Goal: Information Seeking & Learning: Find specific fact

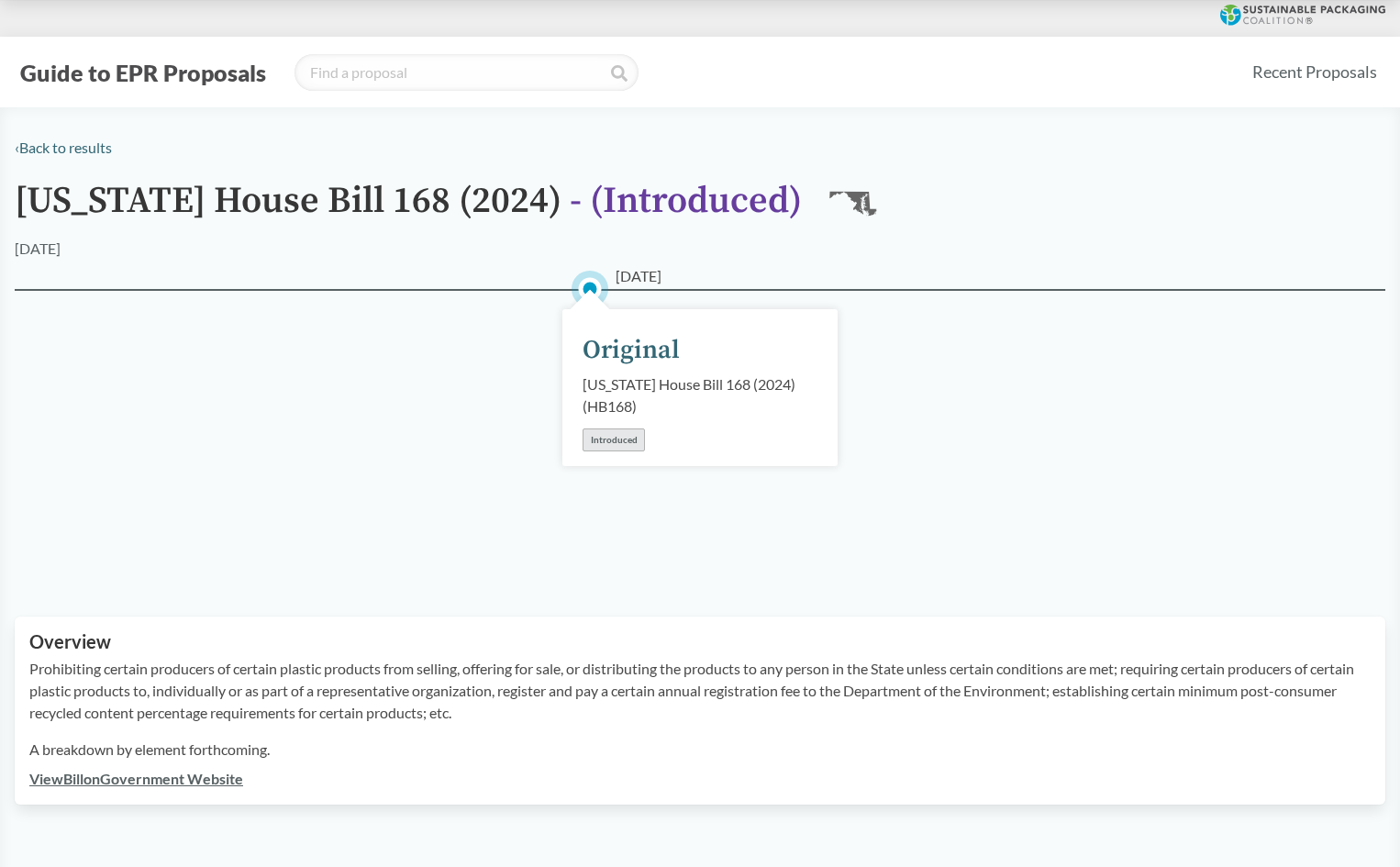
drag, startPoint x: 417, startPoint y: 439, endPoint x: 211, endPoint y: 157, distance: 349.2
click at [411, 436] on div "[DATE] Original [US_STATE] House Bill 168 (2024) ( HB168 ) Introduced" at bounding box center [700, 430] width 1370 height 283
click at [80, 155] on link "‹ Back to results" at bounding box center [63, 147] width 97 height 18
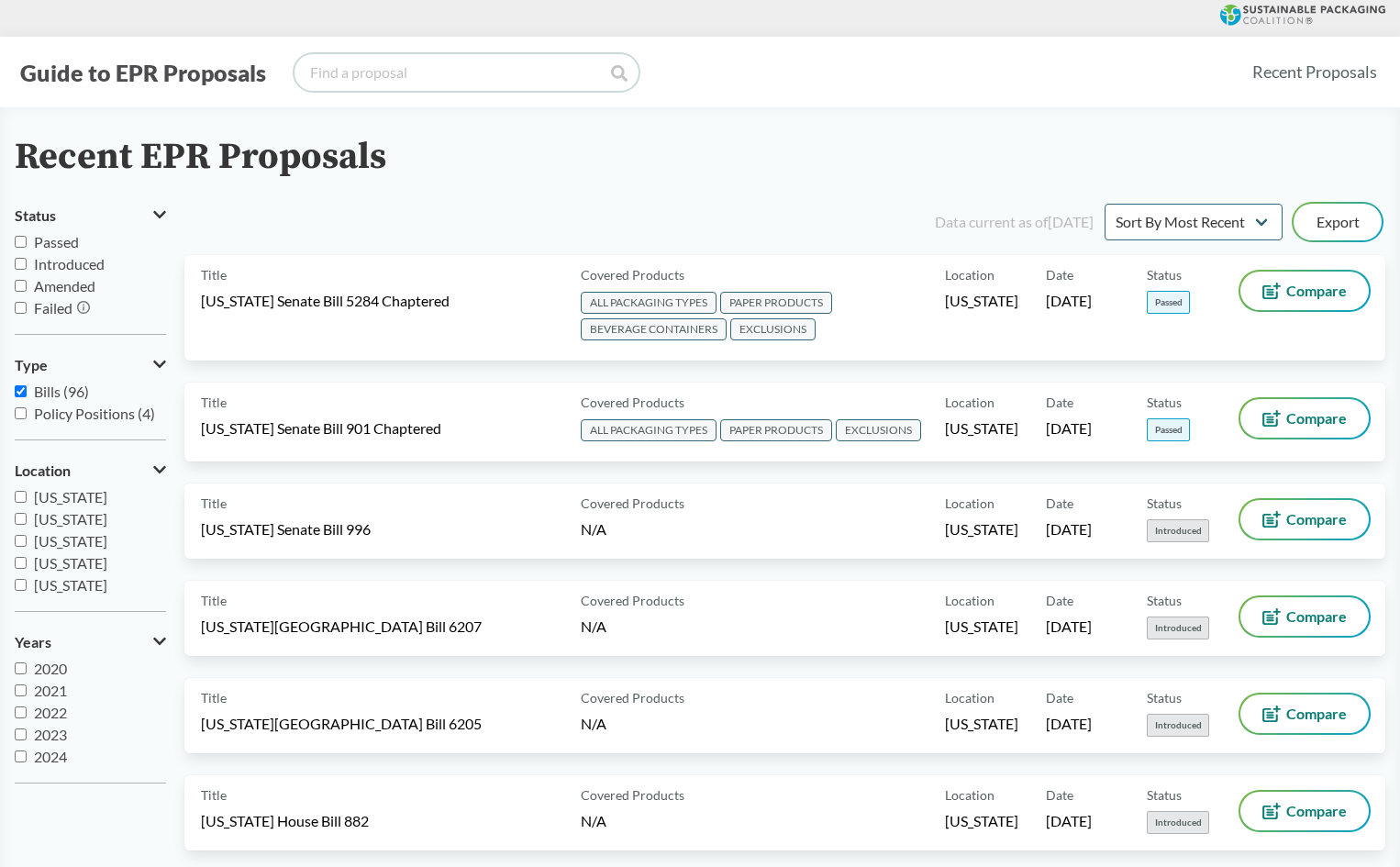
click at [381, 78] on input "search" at bounding box center [466, 73] width 344 height 37
type input "[US_STATE]"
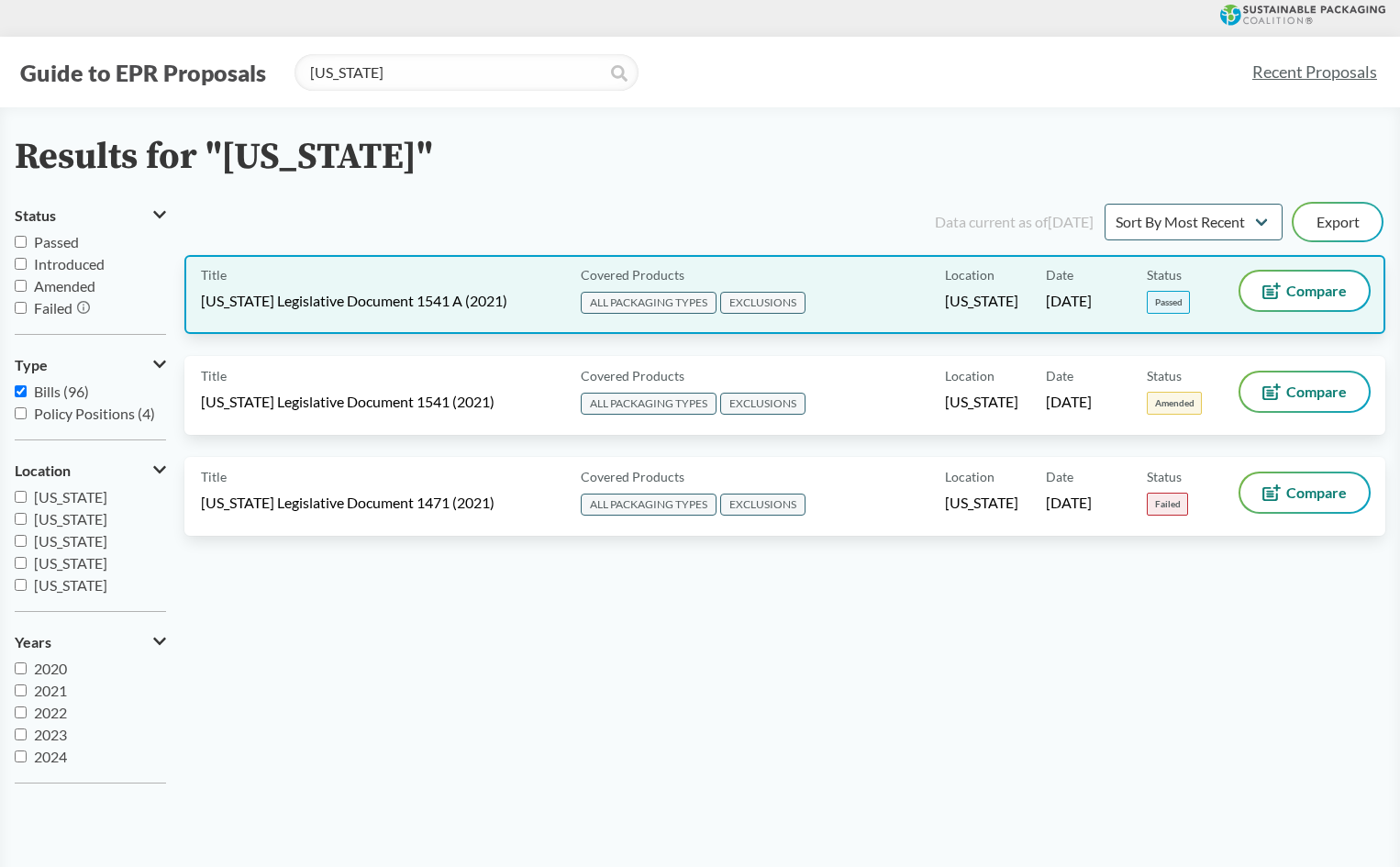
click at [458, 307] on span "[US_STATE] Legislative Document 1541 A (2021)" at bounding box center [355, 301] width 307 height 20
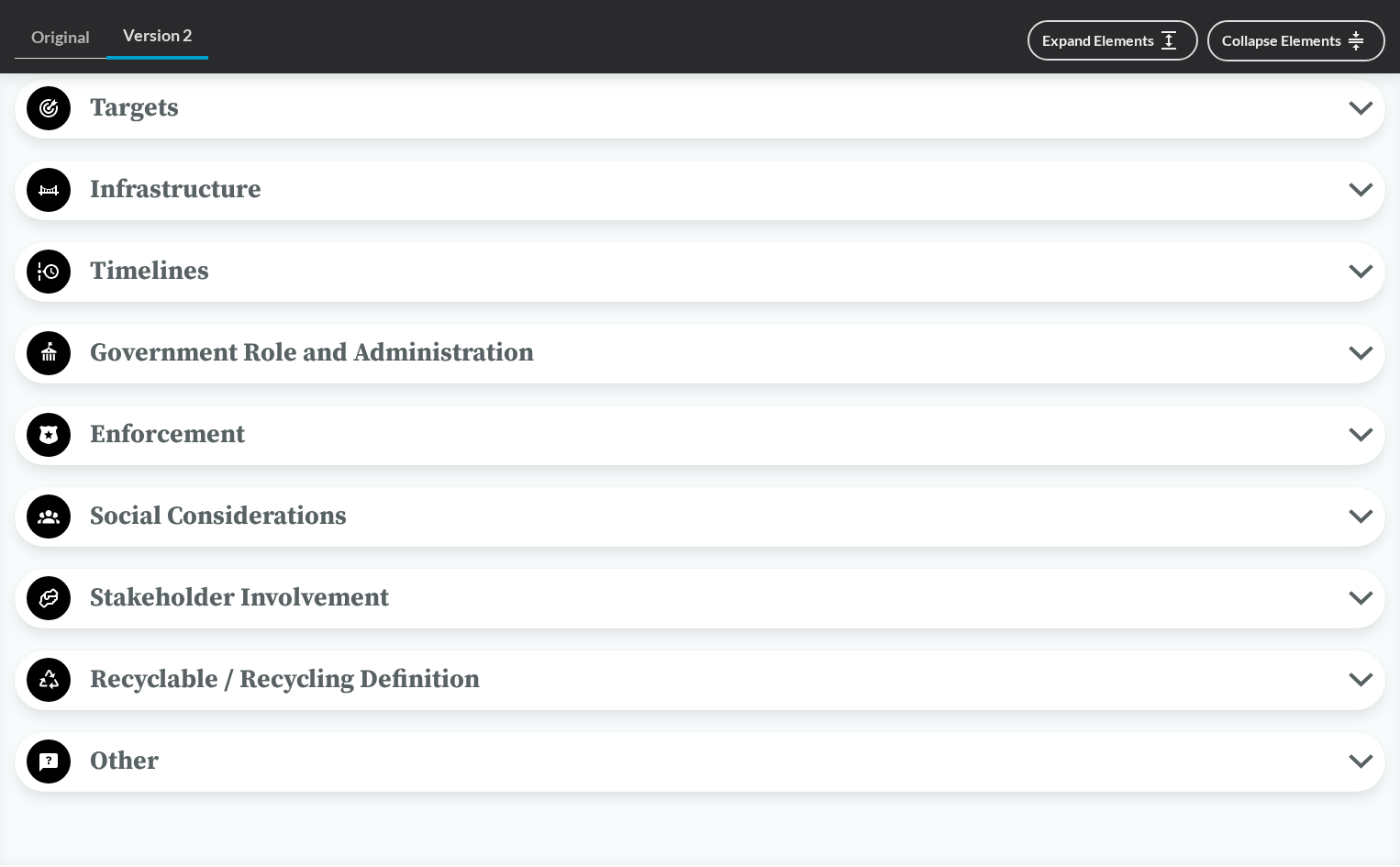
scroll to position [1467, 0]
click at [201, 250] on span "Timelines" at bounding box center [709, 270] width 1278 height 42
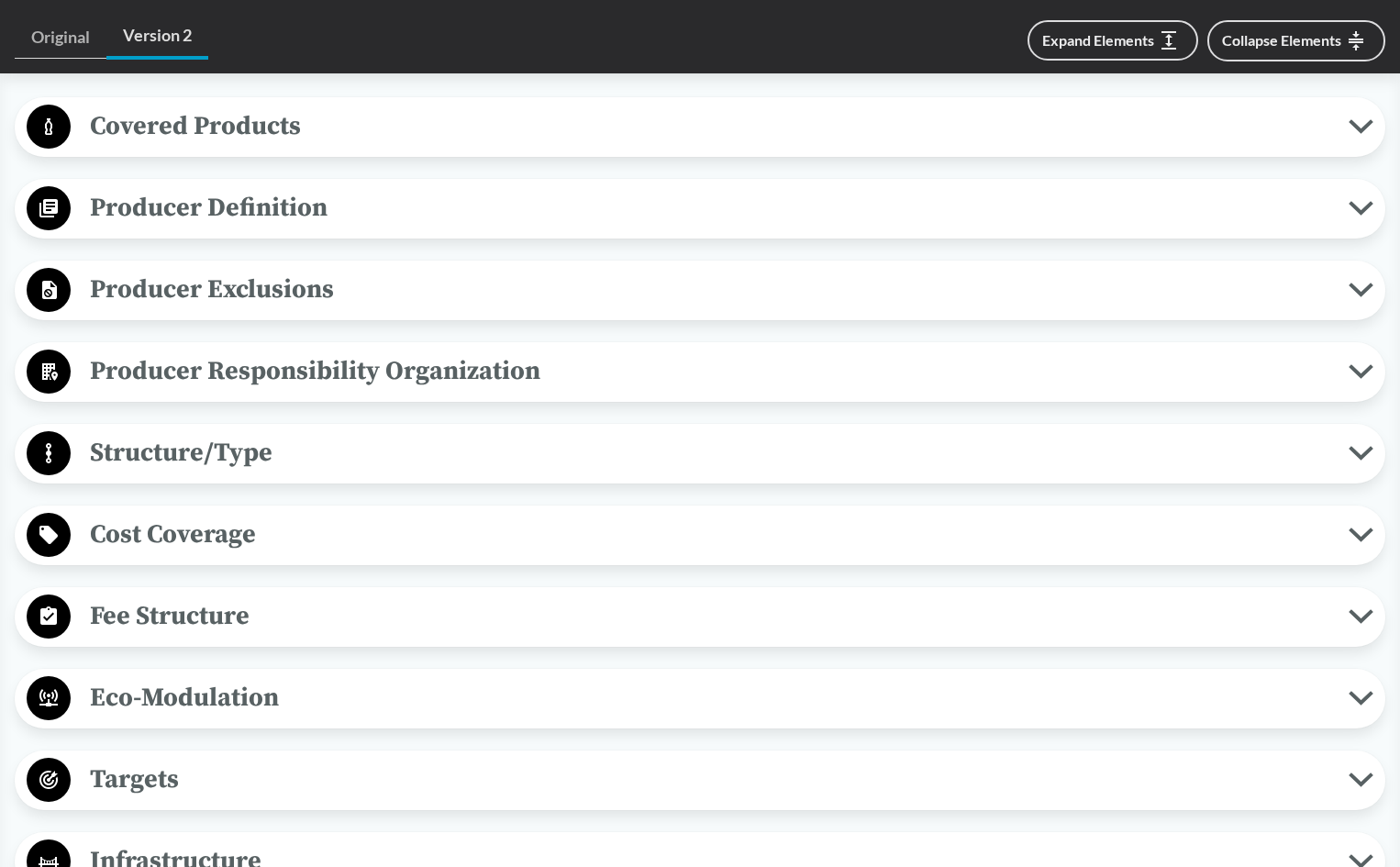
scroll to position [642, 0]
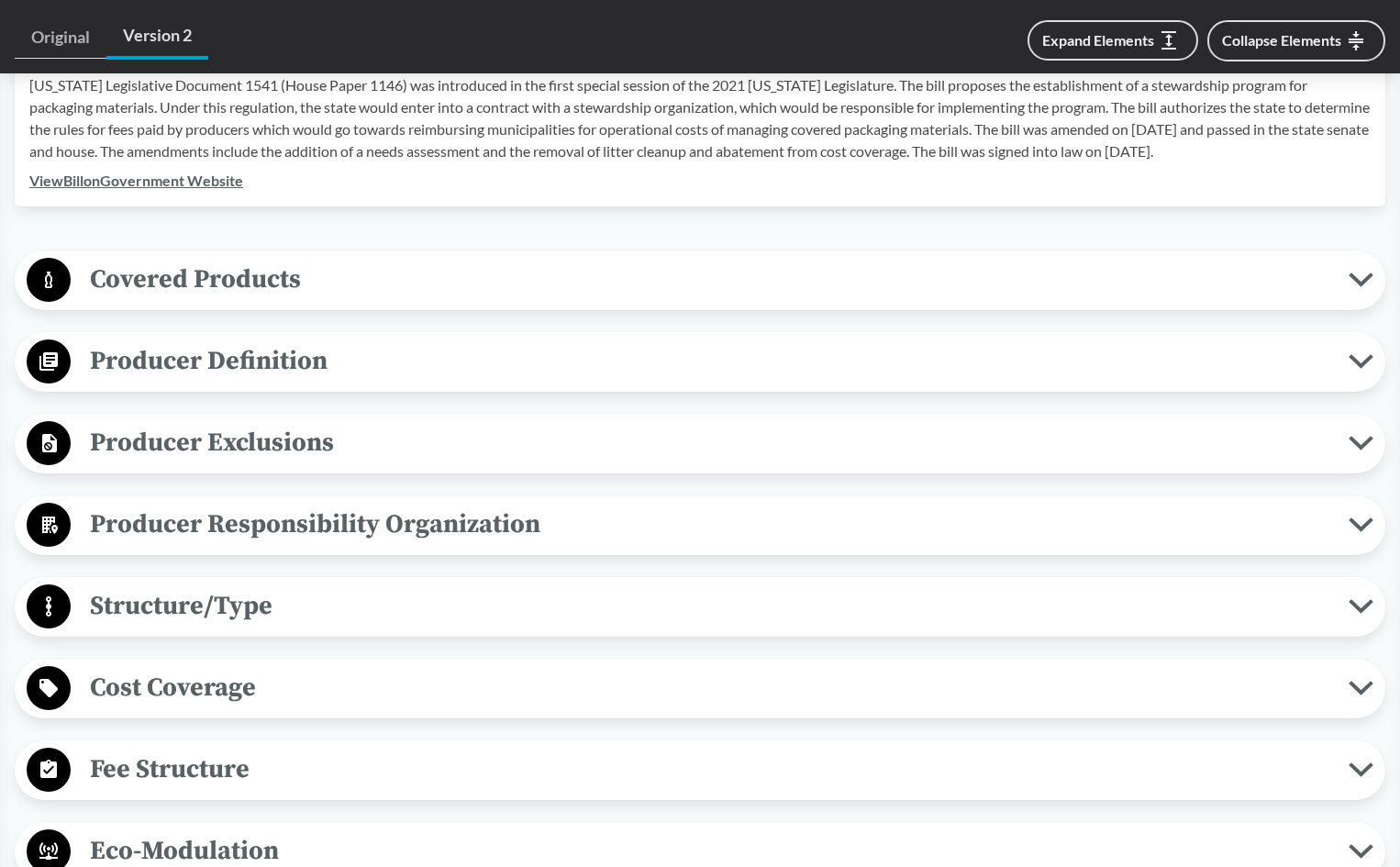
click at [232, 259] on span "Covered Products" at bounding box center [709, 279] width 1278 height 42
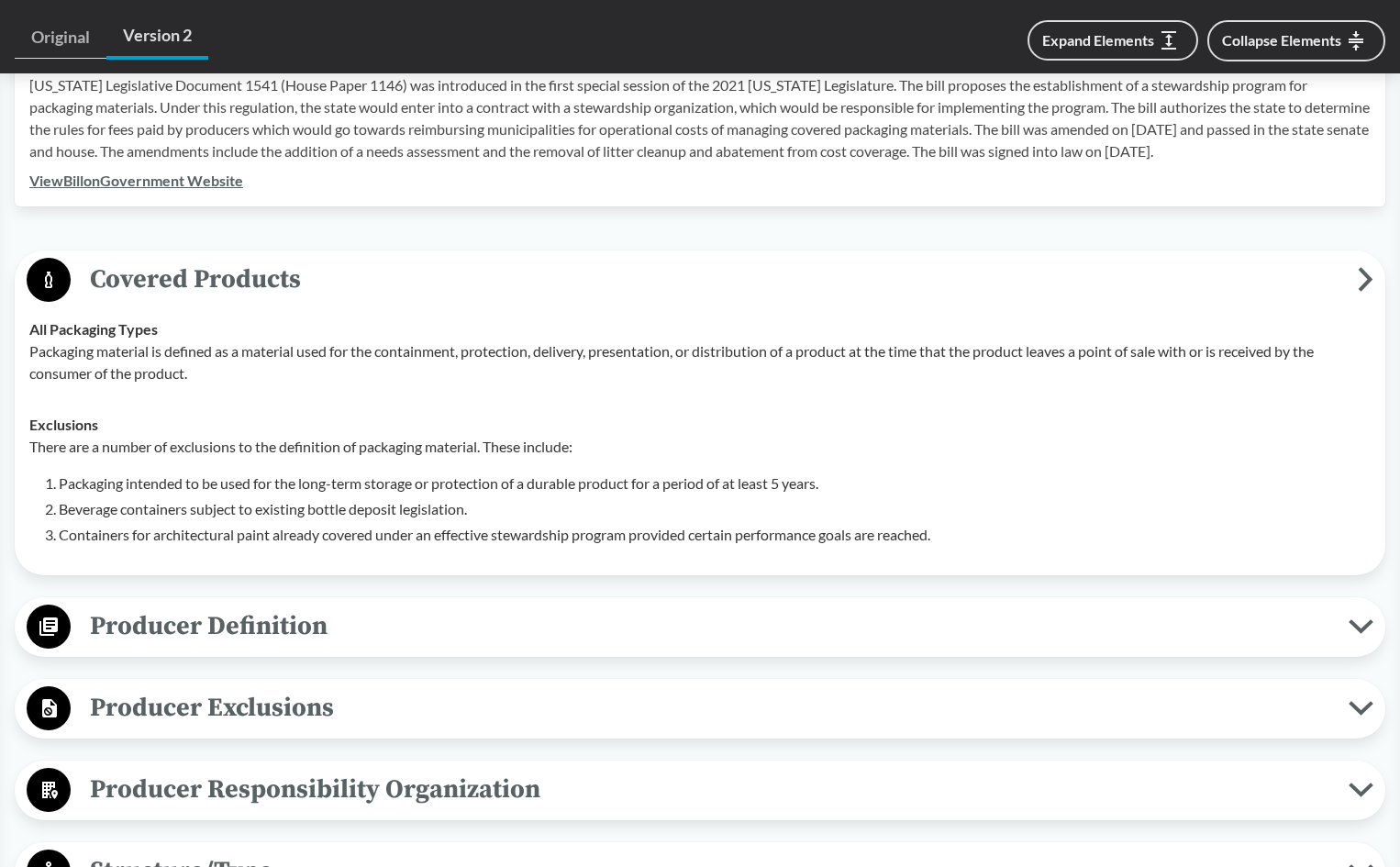
click at [316, 473] on li "Packaging intended to be used for the long-term storage or protection of a dura…" at bounding box center [715, 484] width 1311 height 22
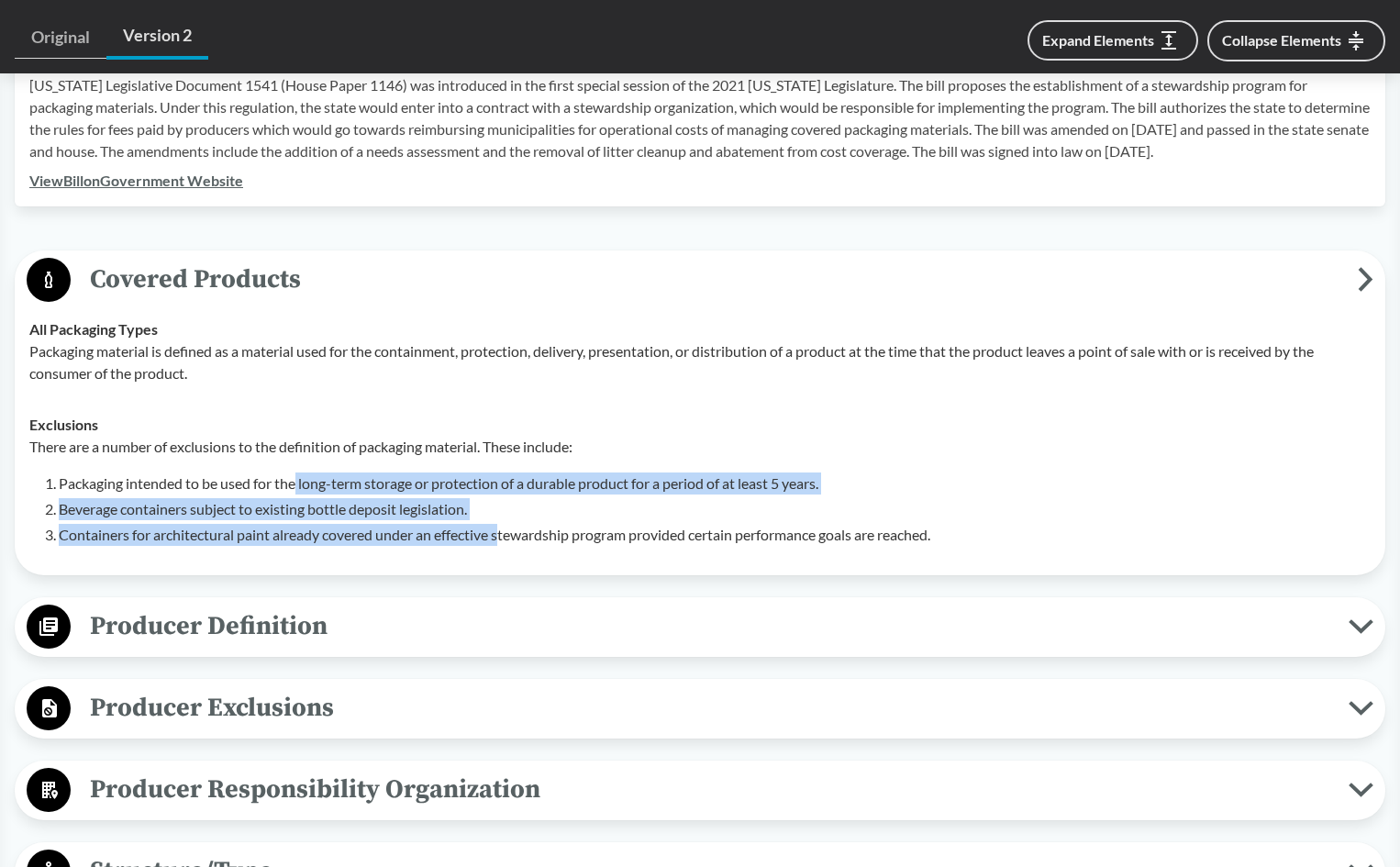
drag, startPoint x: 297, startPoint y: 443, endPoint x: 504, endPoint y: 495, distance: 213.4
click at [504, 495] on div "There are a number of exclusions to the definition of packaging material. These…" at bounding box center [700, 490] width 1341 height 110
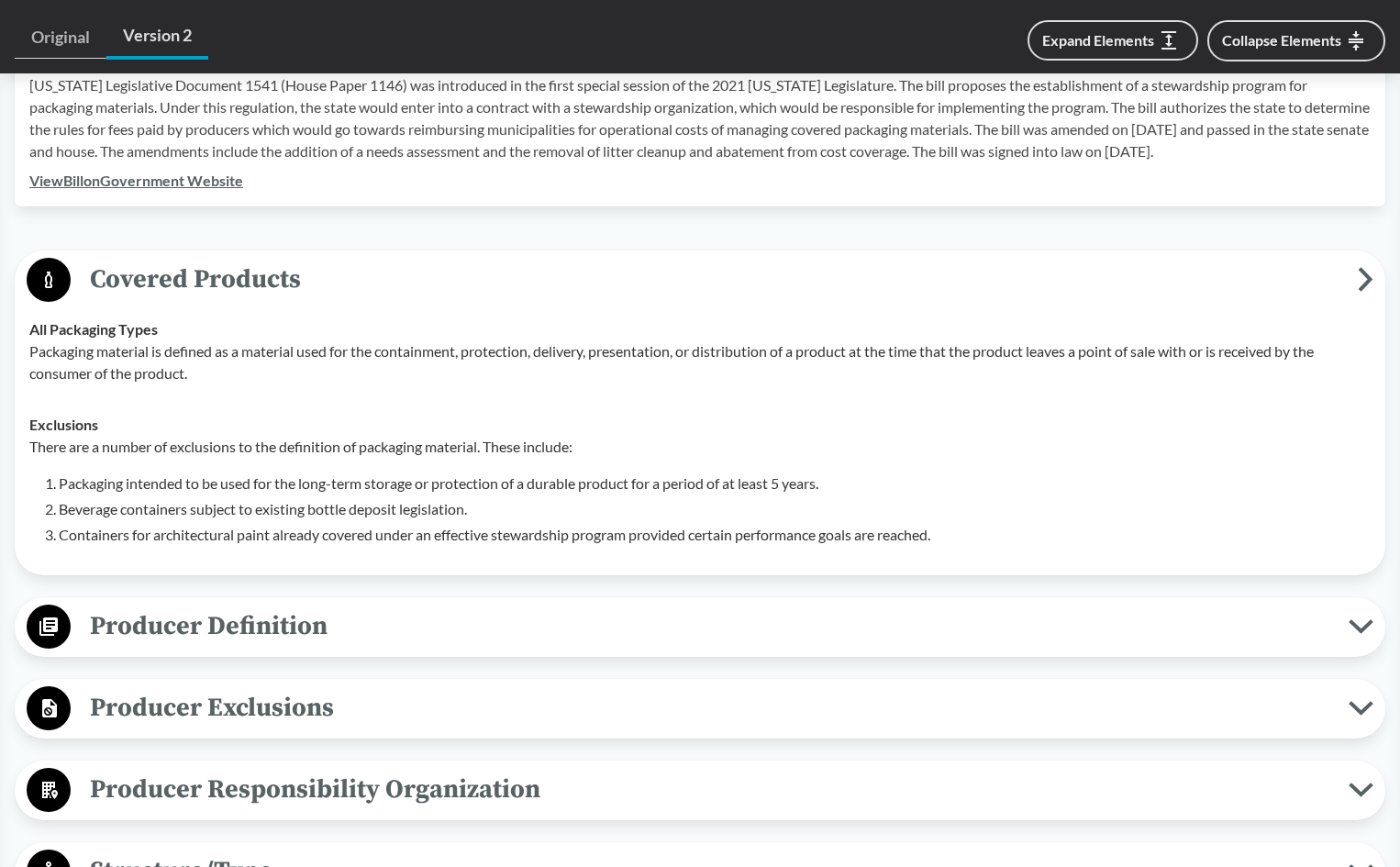
click at [532, 524] on li "Containers for architectural paint already covered under an effective stewardsh…" at bounding box center [715, 535] width 1311 height 22
drag, startPoint x: 320, startPoint y: 478, endPoint x: 345, endPoint y: 492, distance: 28.7
click at [320, 498] on li "Beverage containers subject to existing bottle deposit legislation." at bounding box center [715, 509] width 1311 height 22
drag, startPoint x: 518, startPoint y: 488, endPoint x: 542, endPoint y: 491, distance: 24.2
click at [518, 498] on li "Beverage containers subject to existing bottle deposit legislation." at bounding box center [715, 509] width 1311 height 22
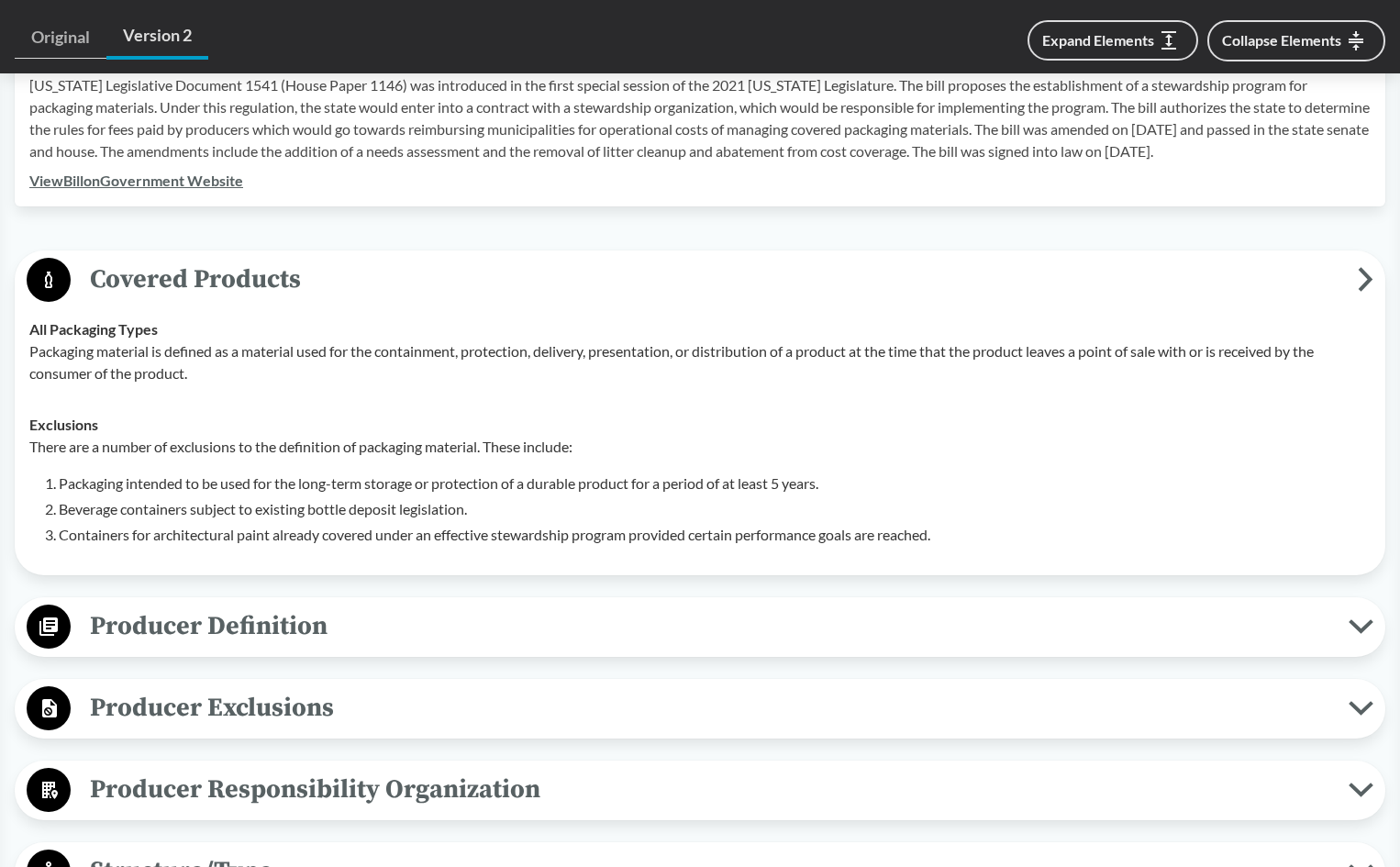
drag, startPoint x: 241, startPoint y: 684, endPoint x: 309, endPoint y: 700, distance: 69.9
click at [243, 687] on span "Producer Exclusions" at bounding box center [709, 707] width 1278 height 42
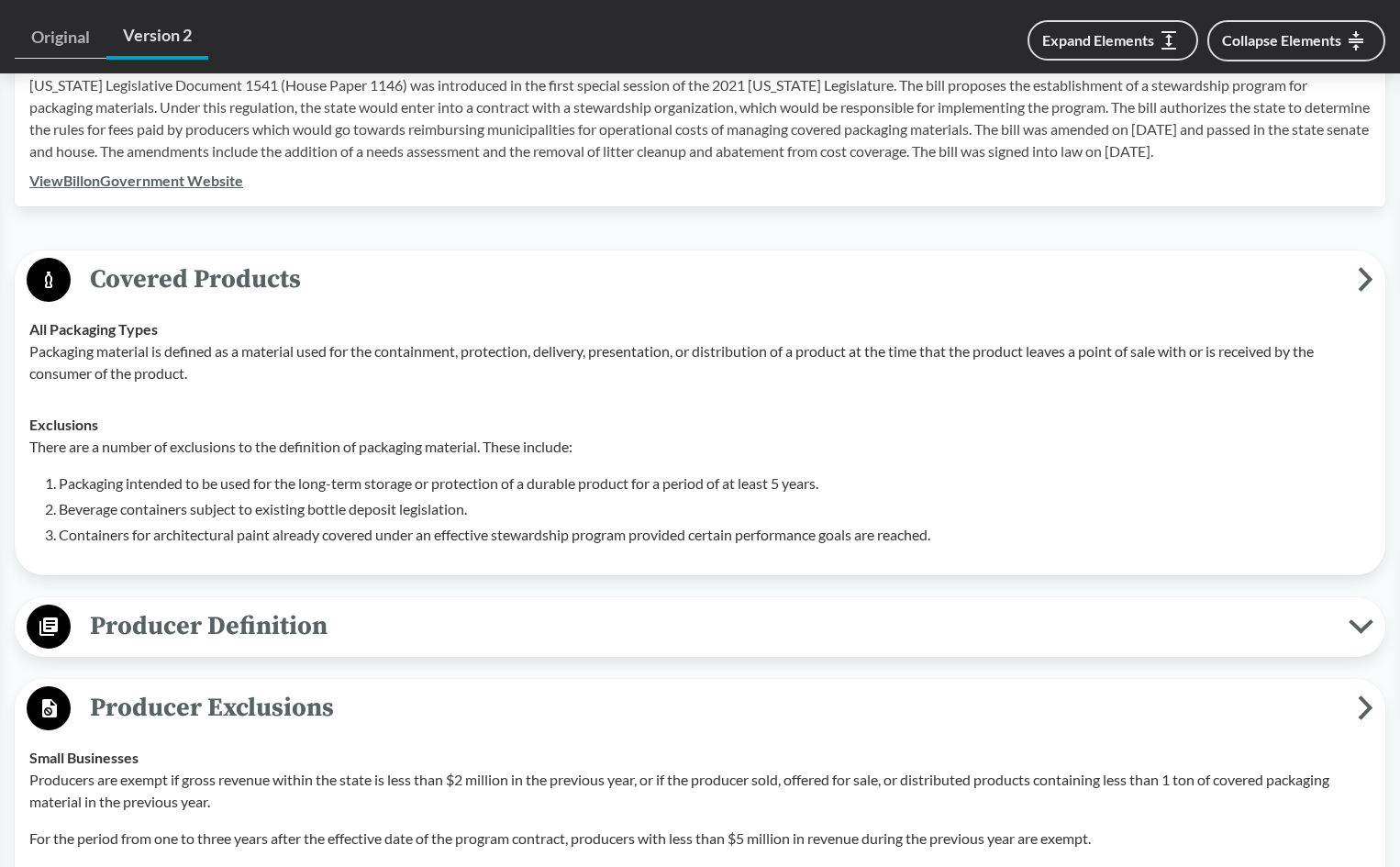
click at [196, 341] on p "Packaging material is defined as a material used for the containment, protectio…" at bounding box center [700, 363] width 1341 height 44
click at [194, 347] on p "Packaging material is defined as a material used for the containment, protectio…" at bounding box center [700, 363] width 1341 height 44
click at [277, 341] on p "Packaging material is defined as a material used for the containment, protectio…" at bounding box center [700, 363] width 1341 height 44
drag, startPoint x: 454, startPoint y: 327, endPoint x: 754, endPoint y: 377, distance: 304.1
click at [458, 341] on p "Packaging material is defined as a material used for the containment, protectio…" at bounding box center [700, 363] width 1341 height 44
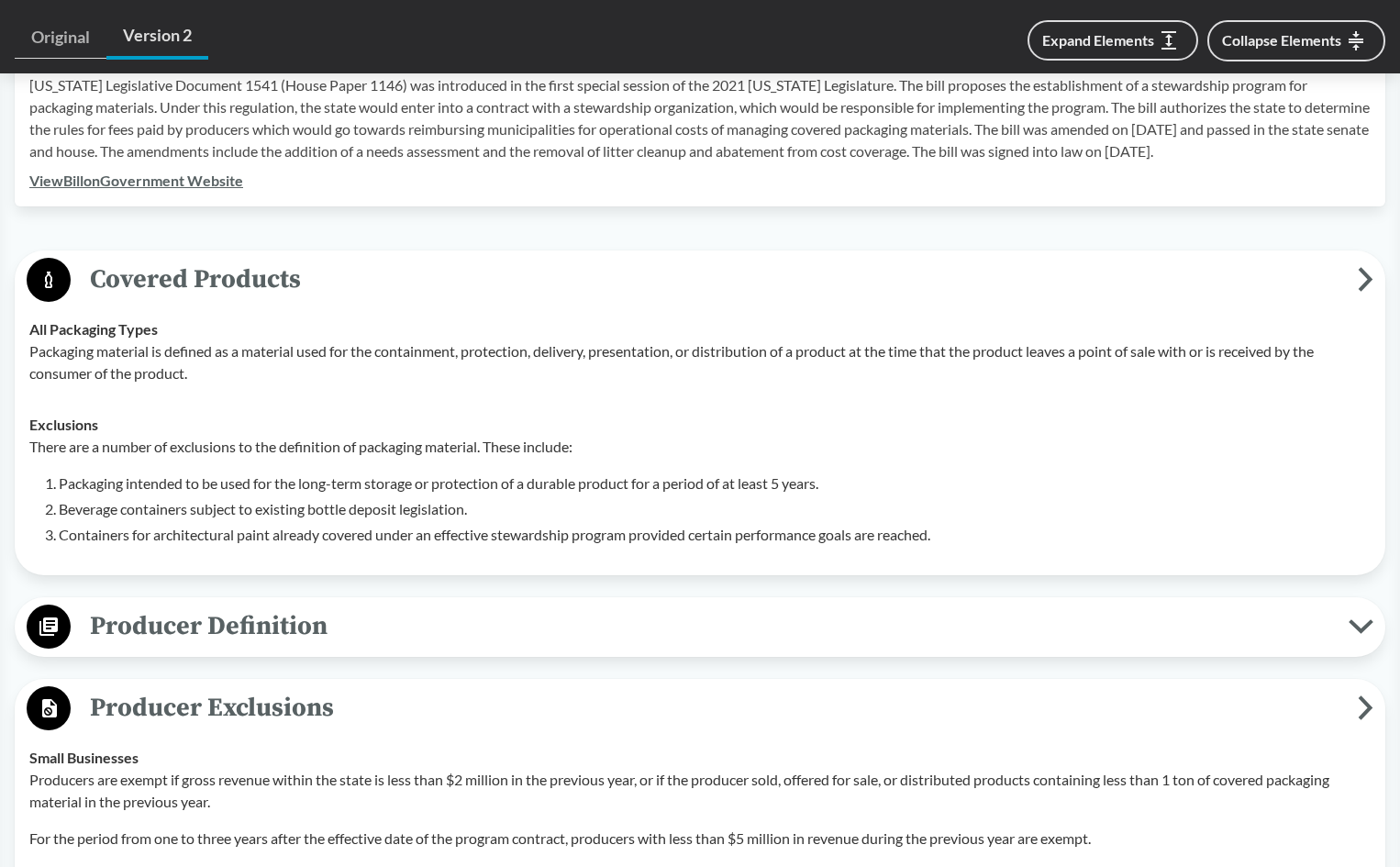
click at [837, 341] on p "Packaging material is defined as a material used for the containment, protectio…" at bounding box center [700, 363] width 1341 height 44
drag, startPoint x: 1130, startPoint y: 430, endPoint x: 1151, endPoint y: 415, distance: 25.8
click at [1130, 436] on p "There are a number of exclusions to the definition of packaging material. These…" at bounding box center [700, 447] width 1341 height 22
drag, startPoint x: 1162, startPoint y: 421, endPoint x: 732, endPoint y: 421, distance: 430.0
click at [1161, 436] on p "There are a number of exclusions to the definition of packaging material. These…" at bounding box center [700, 447] width 1341 height 22
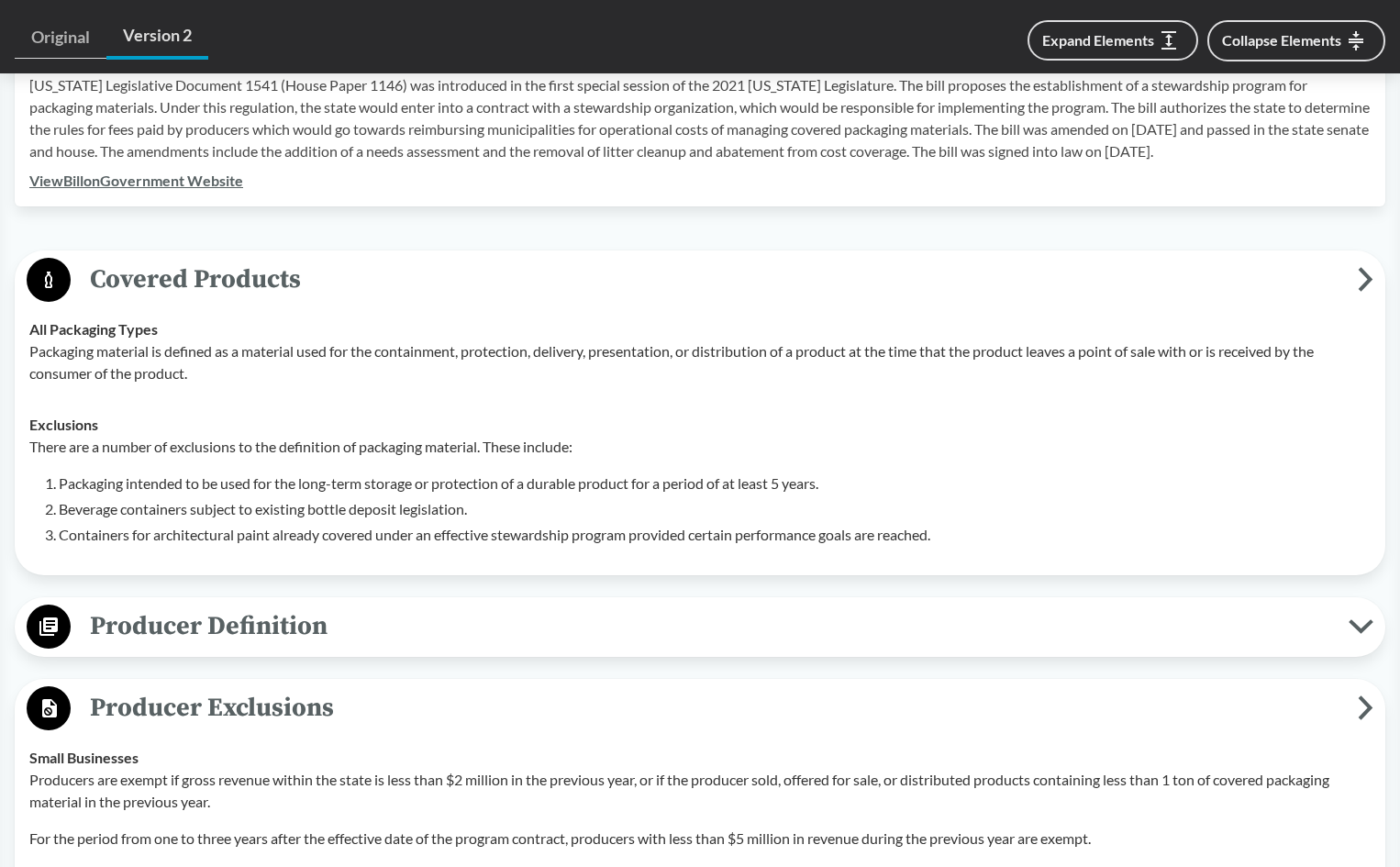
click at [584, 414] on div "Exclusions There are a number of exclusions to the definition of packaging mate…" at bounding box center [700, 479] width 1341 height 132
click at [211, 341] on p "Packaging material is defined as a material used for the containment, protectio…" at bounding box center [700, 363] width 1341 height 44
click at [438, 341] on p "Packaging material is defined as a material used for the containment, protectio…" at bounding box center [700, 363] width 1341 height 44
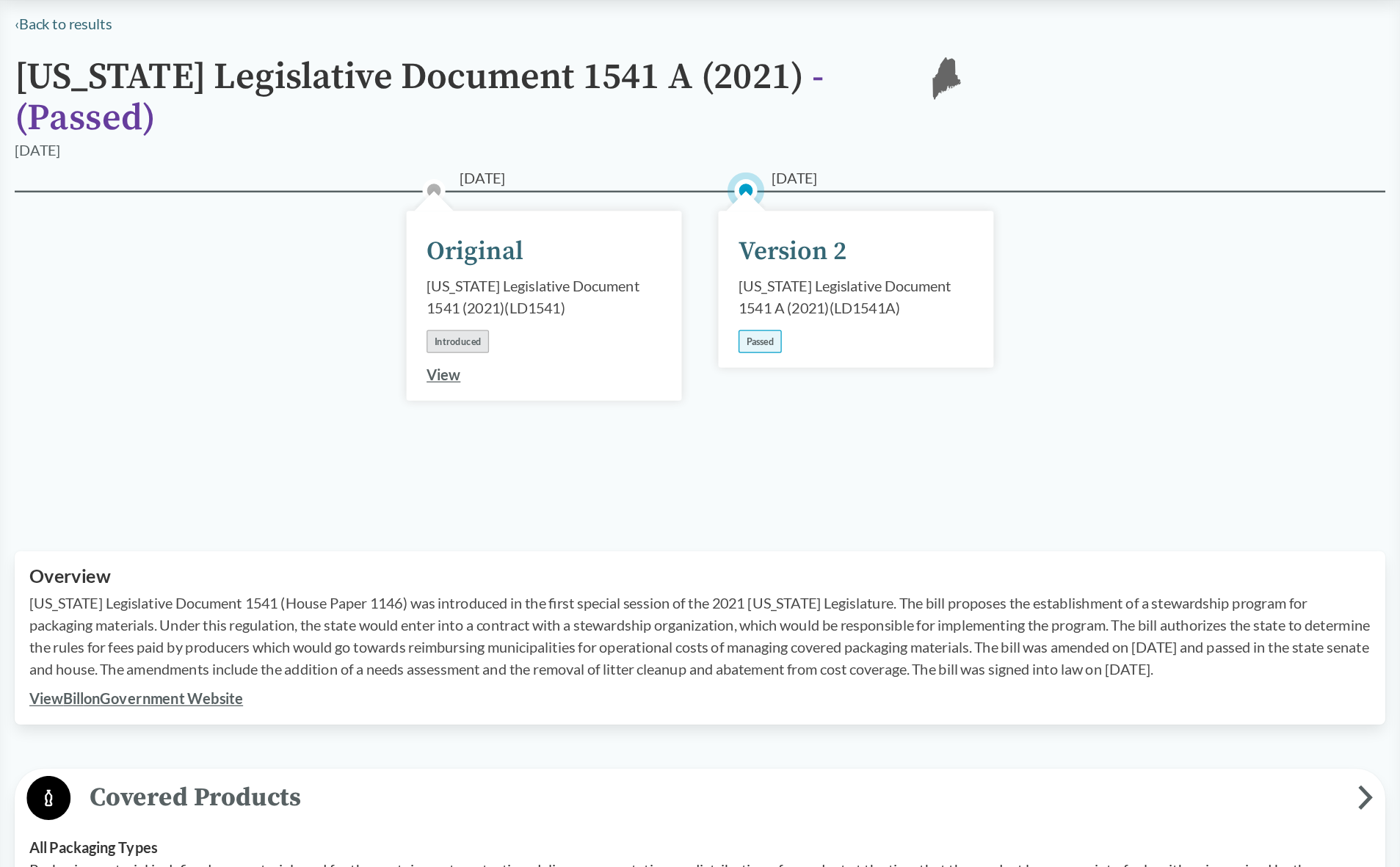
scroll to position [73, 0]
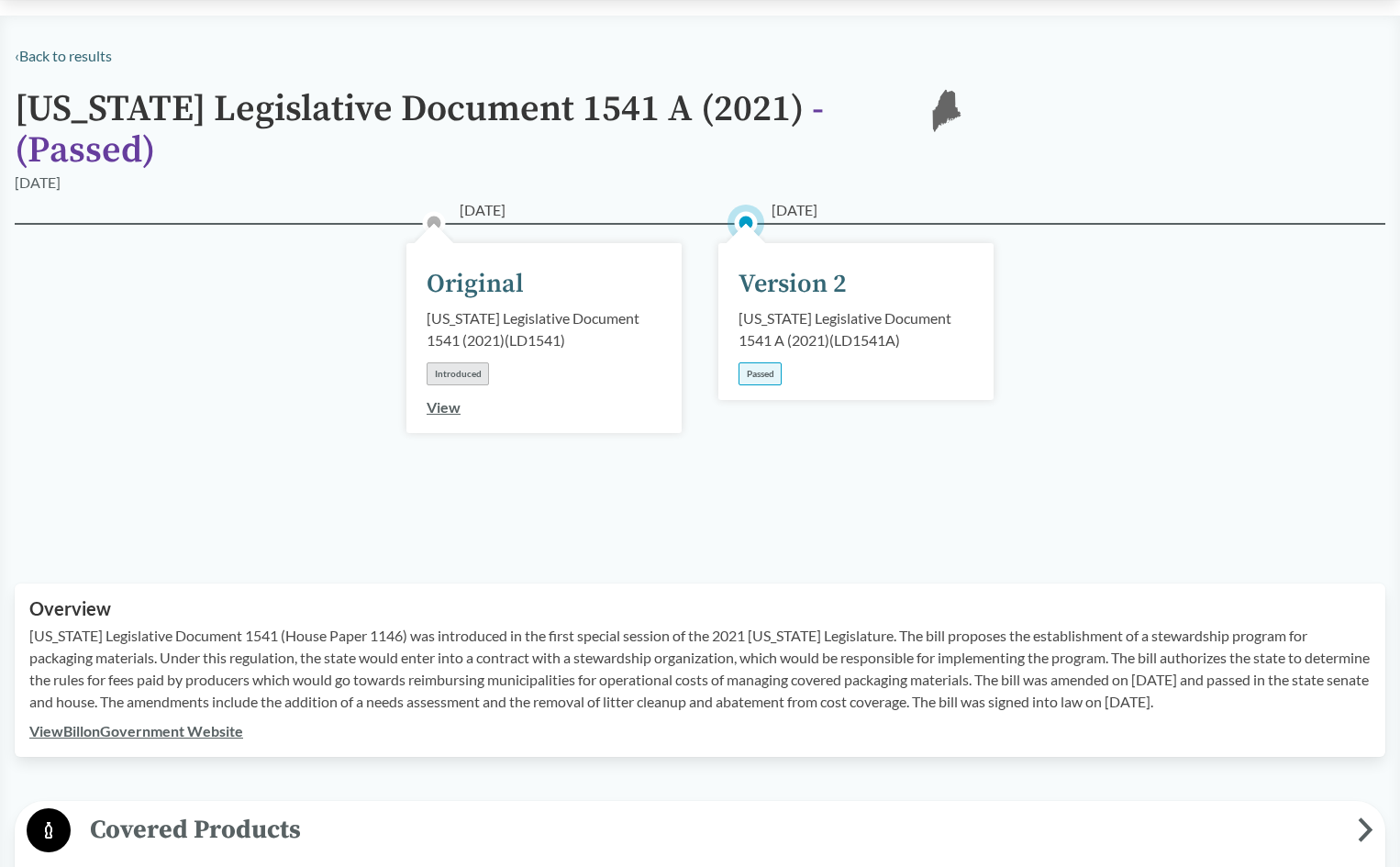
click at [842, 313] on div "[US_STATE] Legislative Document 1541 A (2021) ( LD1541A )" at bounding box center [856, 330] width 235 height 44
drag, startPoint x: 743, startPoint y: 295, endPoint x: 884, endPoint y: 326, distance: 144.4
click at [884, 326] on div "[DATE] Version 2 [US_STATE] Legislative Document 1541 A (2021) ( LD1541A ) Pass…" at bounding box center [856, 321] width 275 height 157
click at [776, 362] on div "Passed" at bounding box center [760, 373] width 43 height 23
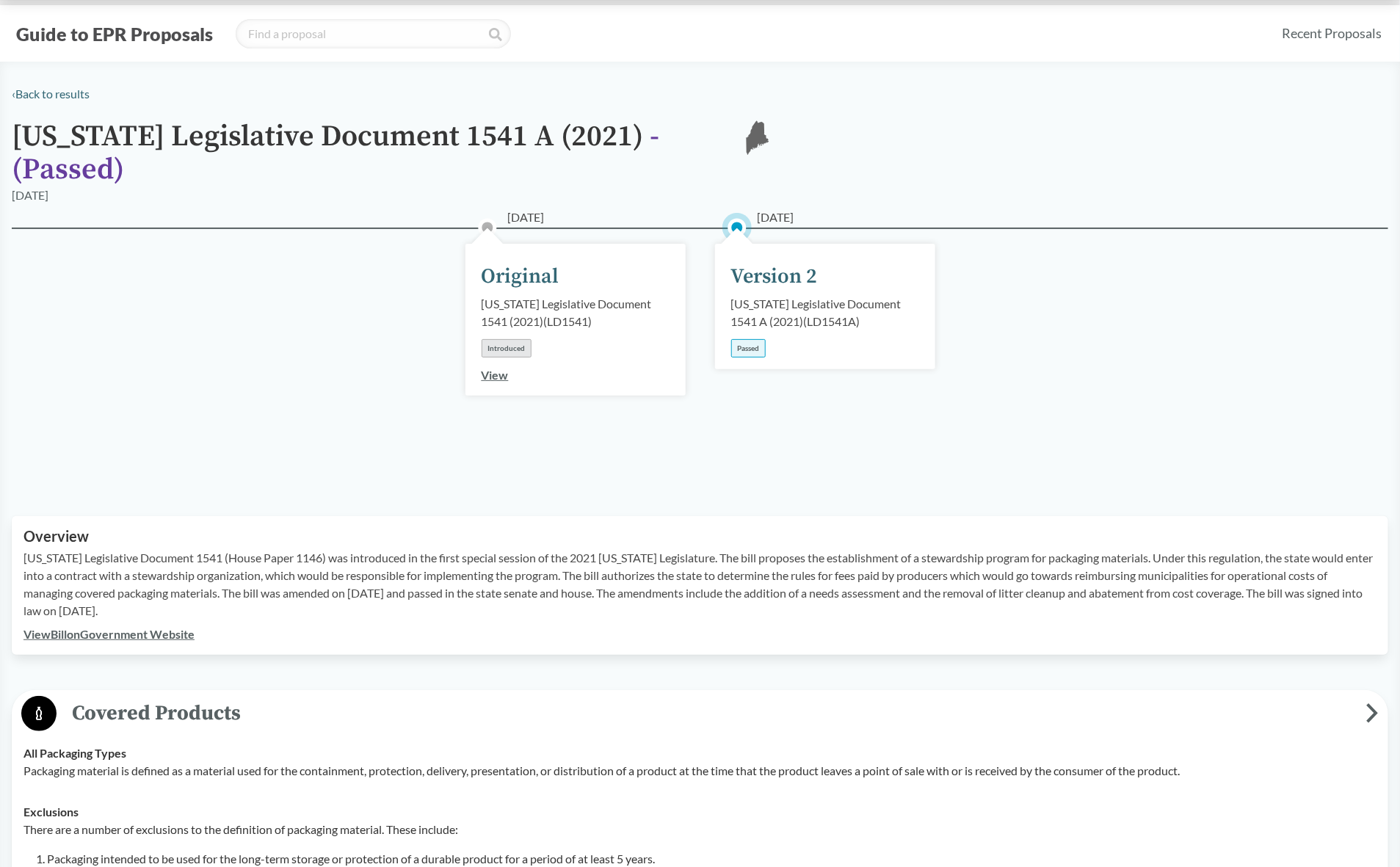
scroll to position [0, 0]
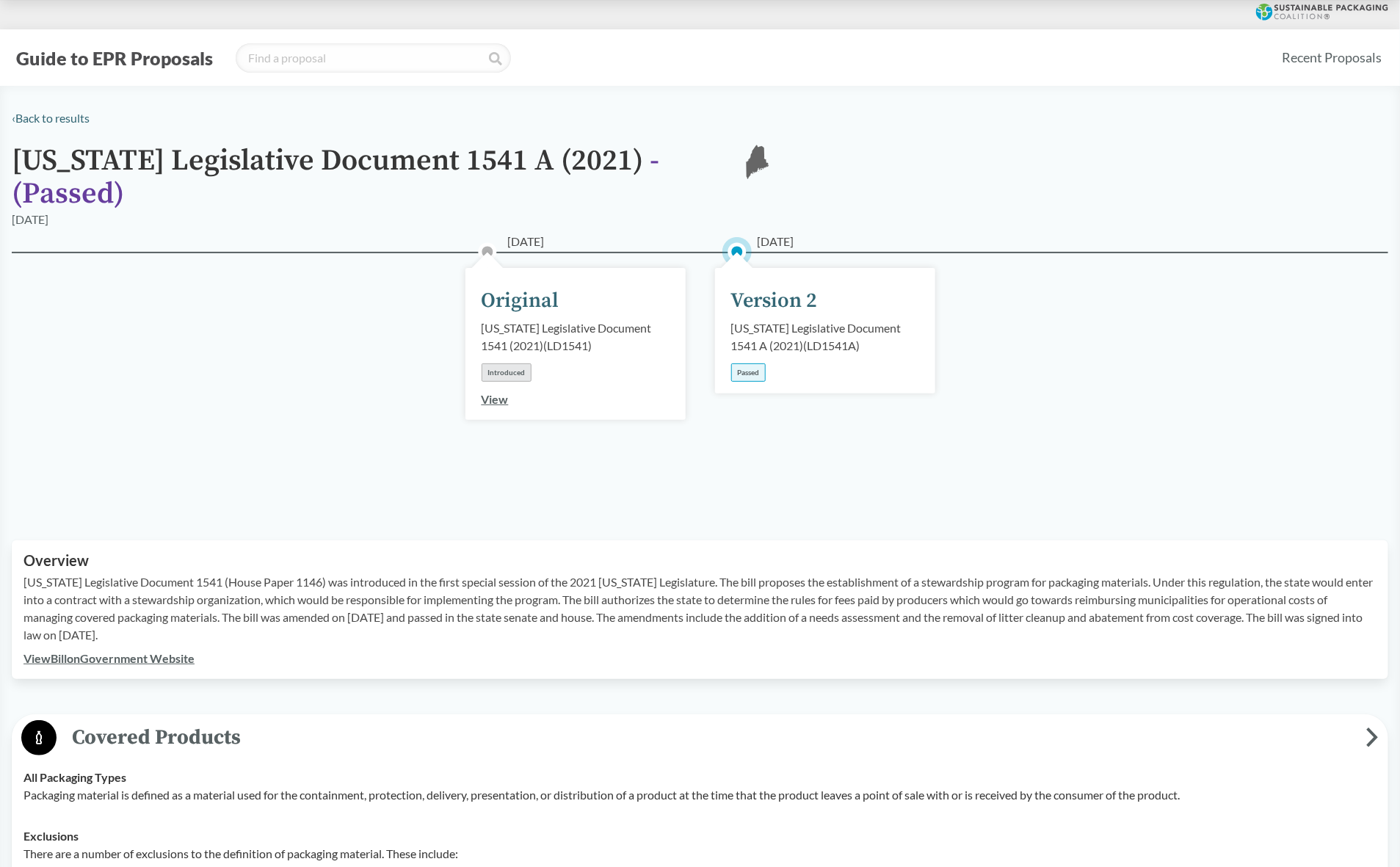
click at [828, 319] on div "[US_STATE] Legislative Document 1541 A (2021) ( LD1541A )" at bounding box center [825, 337] width 188 height 35
click at [744, 364] on div "Passed" at bounding box center [748, 373] width 35 height 18
click at [809, 290] on div "Version 2" at bounding box center [774, 301] width 86 height 31
drag, startPoint x: 837, startPoint y: 323, endPoint x: 732, endPoint y: 309, distance: 105.9
click at [732, 319] on div "[US_STATE] Legislative Document 1541 A (2021) ( LD1541A )" at bounding box center [825, 337] width 188 height 35
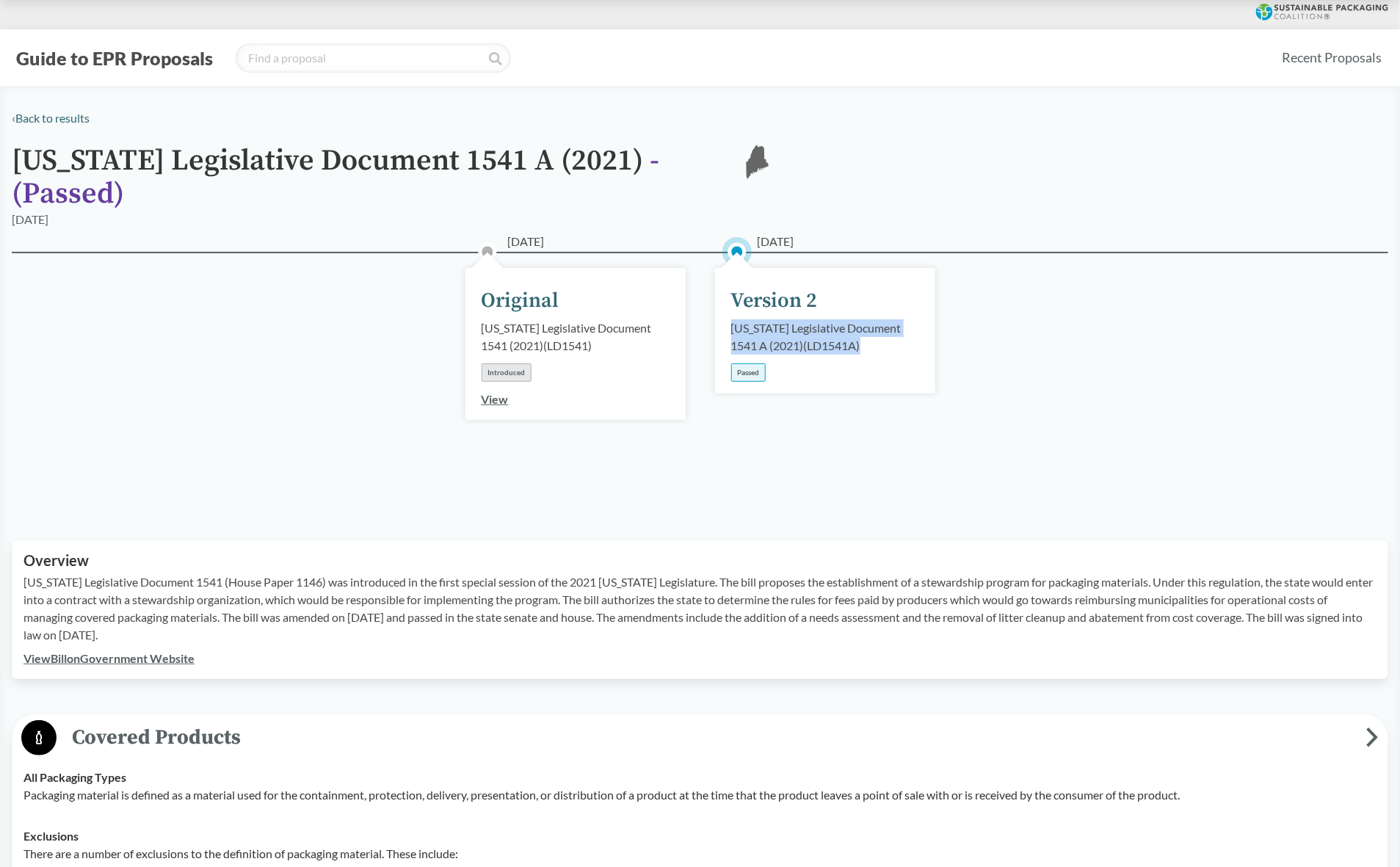
copy div "[US_STATE] Legislative Document 1541 A (2021) ( LD1541A )"
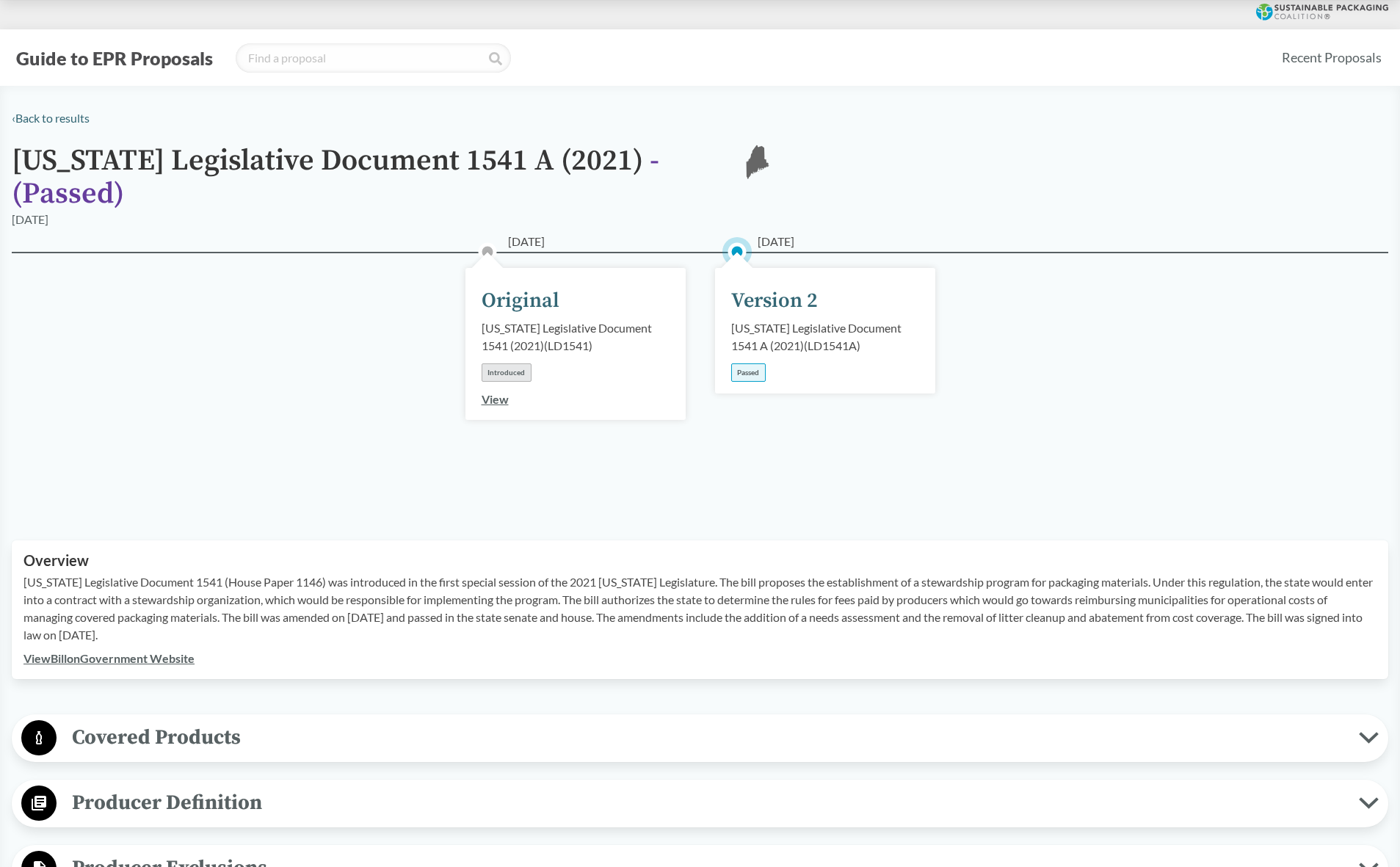
scroll to position [96, 0]
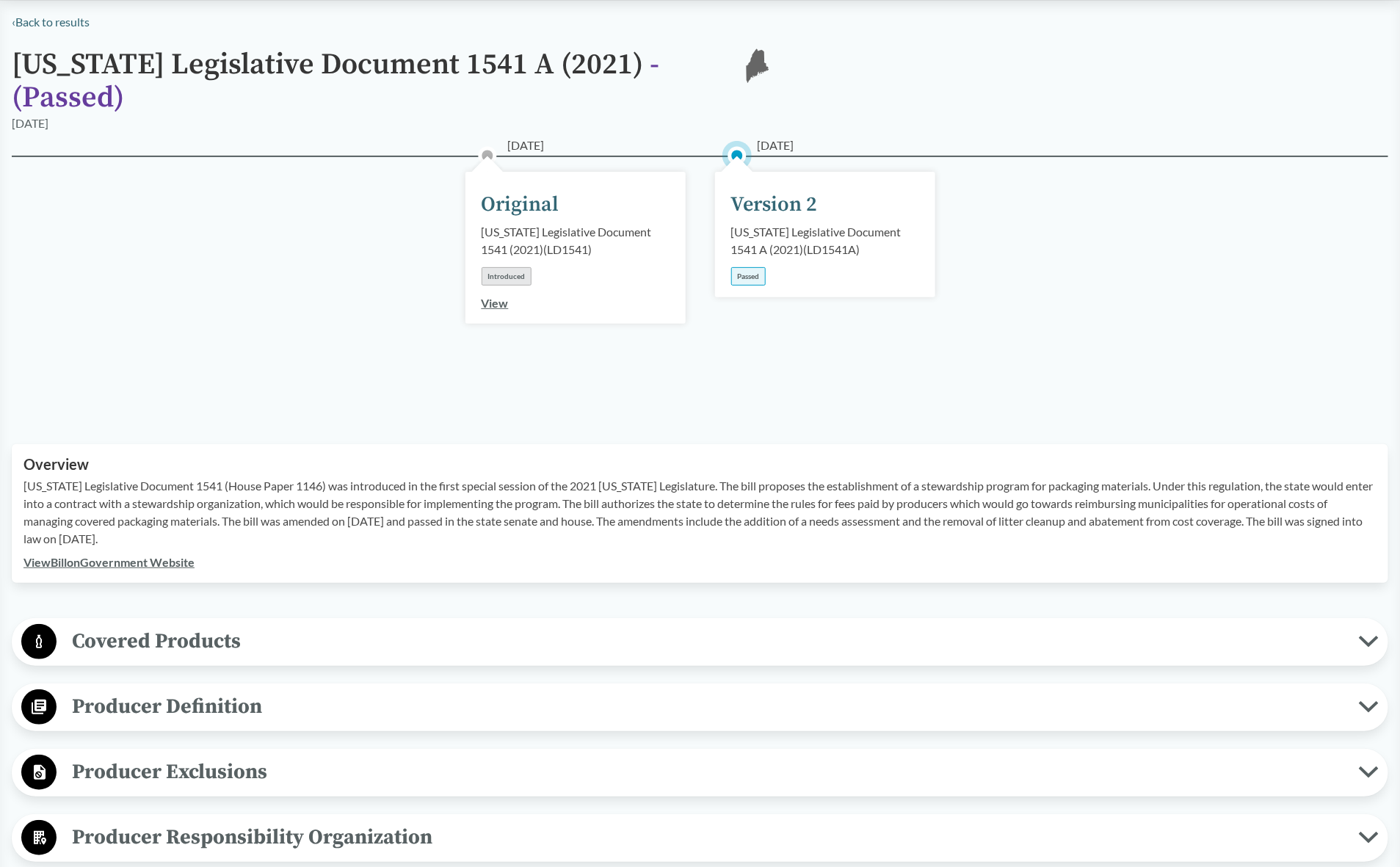
click at [127, 555] on link "View Bill on Government Website" at bounding box center [109, 562] width 171 height 14
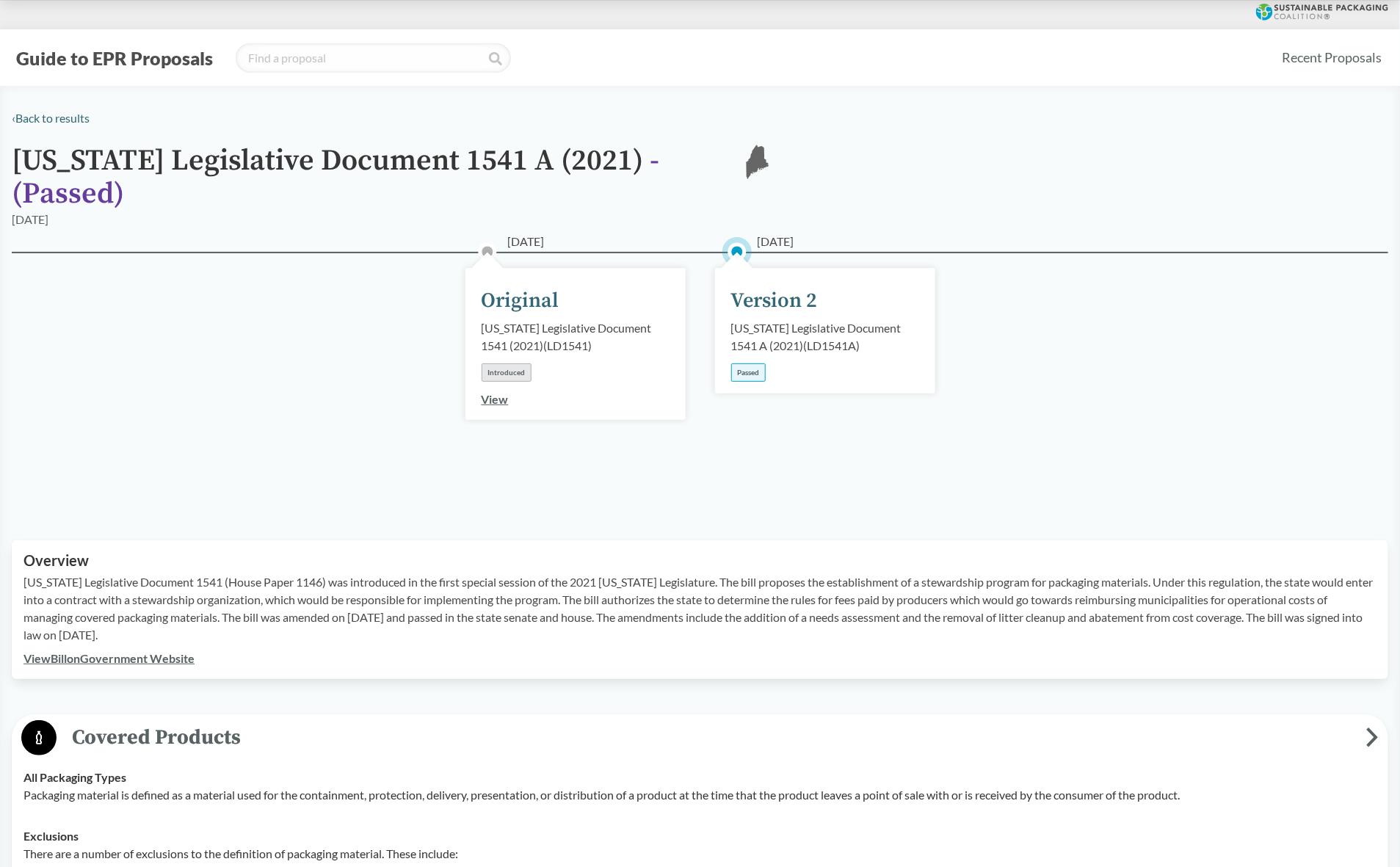
click at [591, 483] on div "[DATE] Original [US_STATE] Legislative Document 1541 (2021) ( LD1541 ) Introduc…" at bounding box center [700, 378] width 1377 height 254
type input "main"
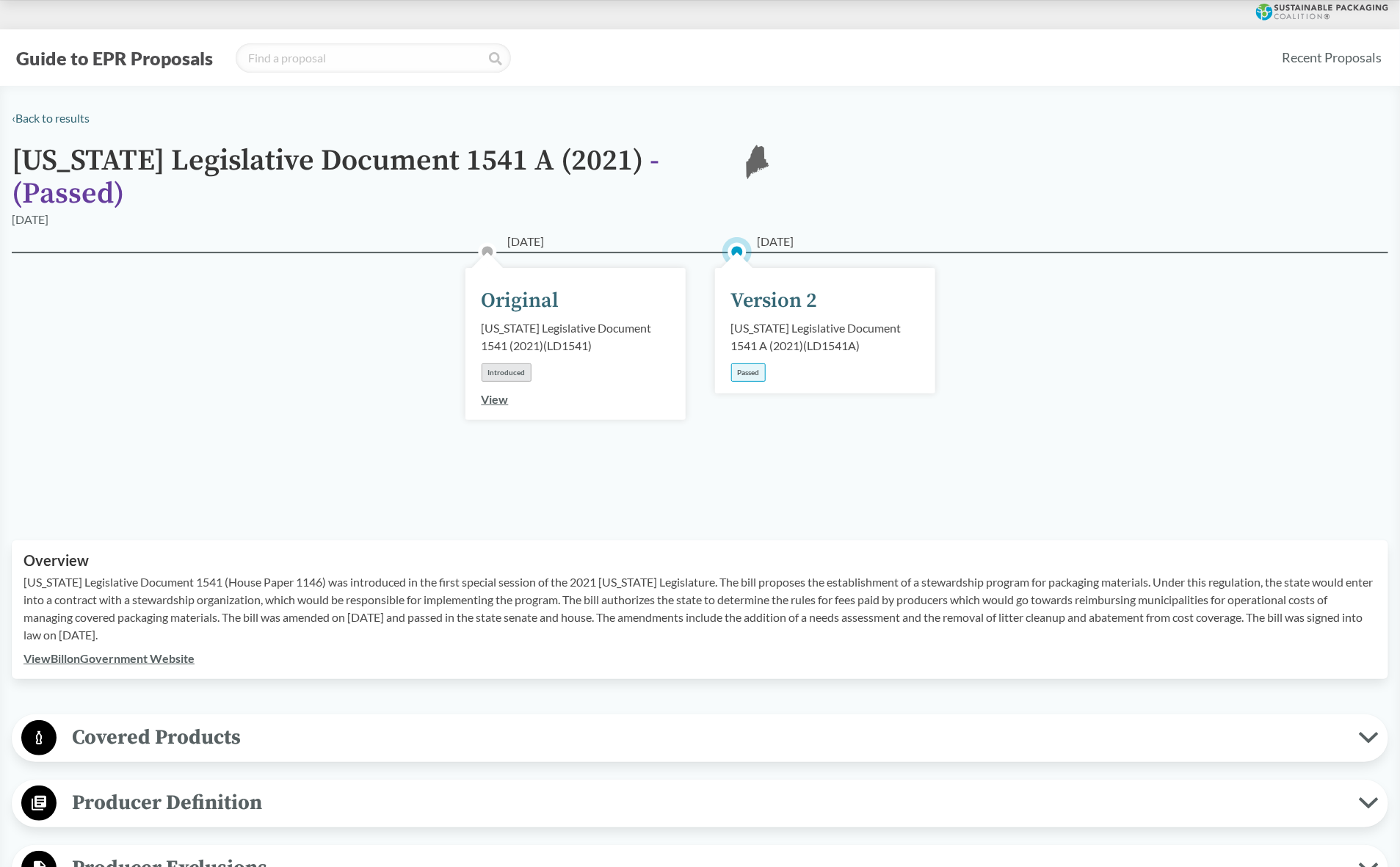
click at [152, 723] on span "Covered Products" at bounding box center [707, 737] width 1302 height 33
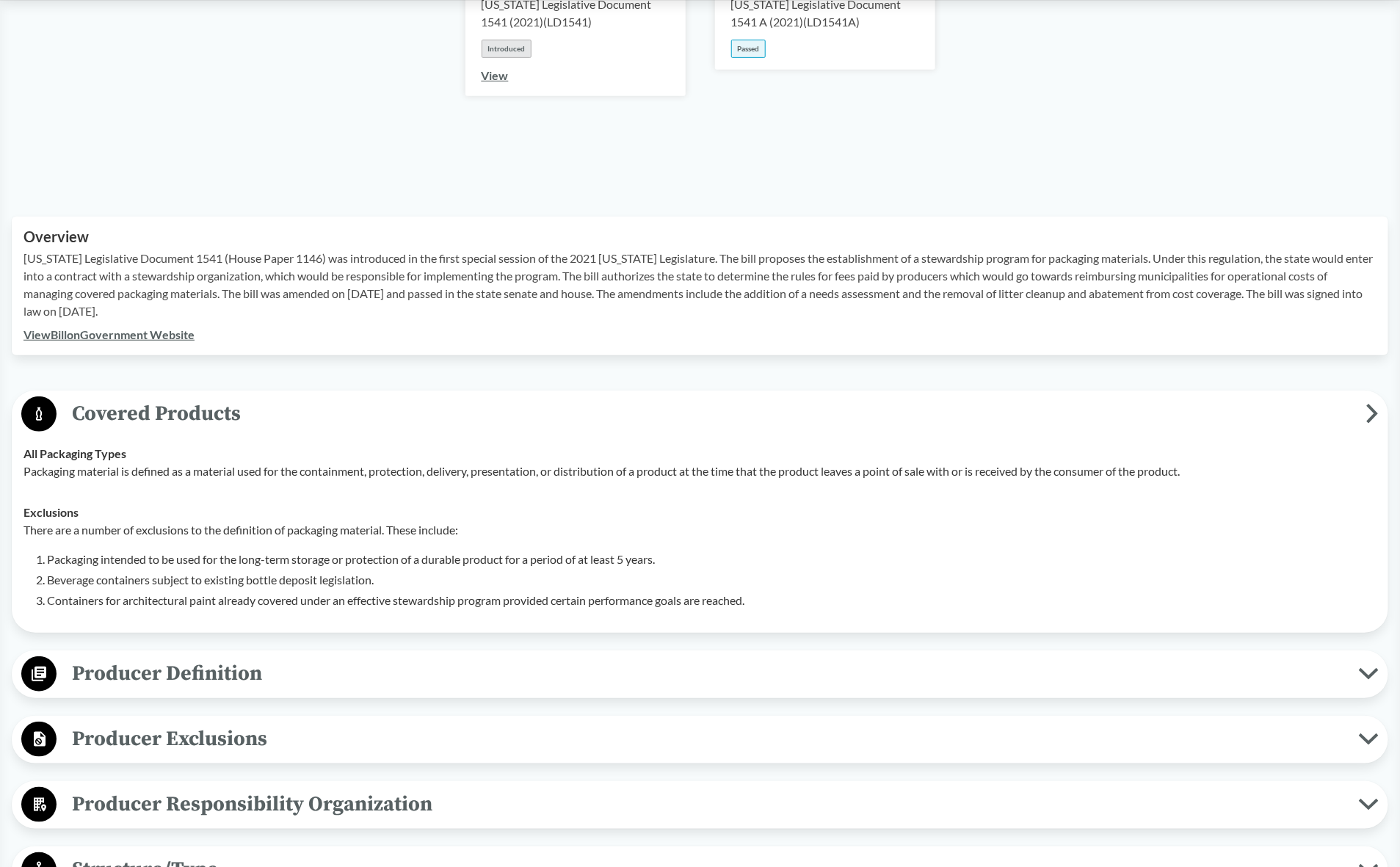
scroll to position [367, 0]
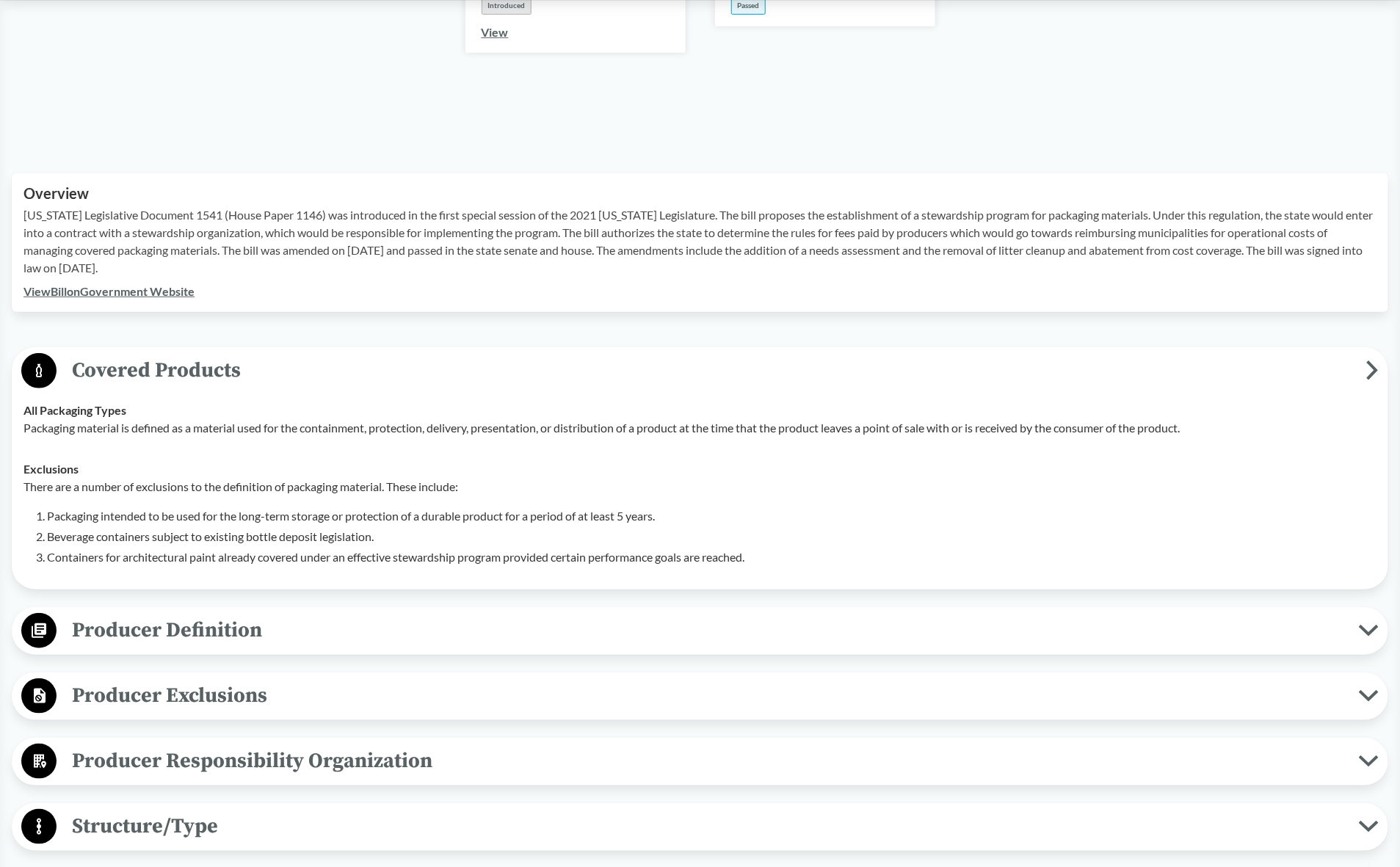
click at [353, 481] on div "There are a number of exclusions to the definition of packaging material. These…" at bounding box center [700, 522] width 1353 height 88
click at [381, 460] on div "Exclusions There are a number of exclusions to the definition of packaging mate…" at bounding box center [700, 513] width 1353 height 106
click at [319, 419] on p "Packaging material is defined as a material used for the containment, protectio…" at bounding box center [700, 428] width 1353 height 18
click at [455, 419] on p "Packaging material is defined as a material used for the containment, protectio…" at bounding box center [700, 428] width 1353 height 18
drag, startPoint x: 455, startPoint y: 415, endPoint x: 1359, endPoint y: 400, distance: 904.1
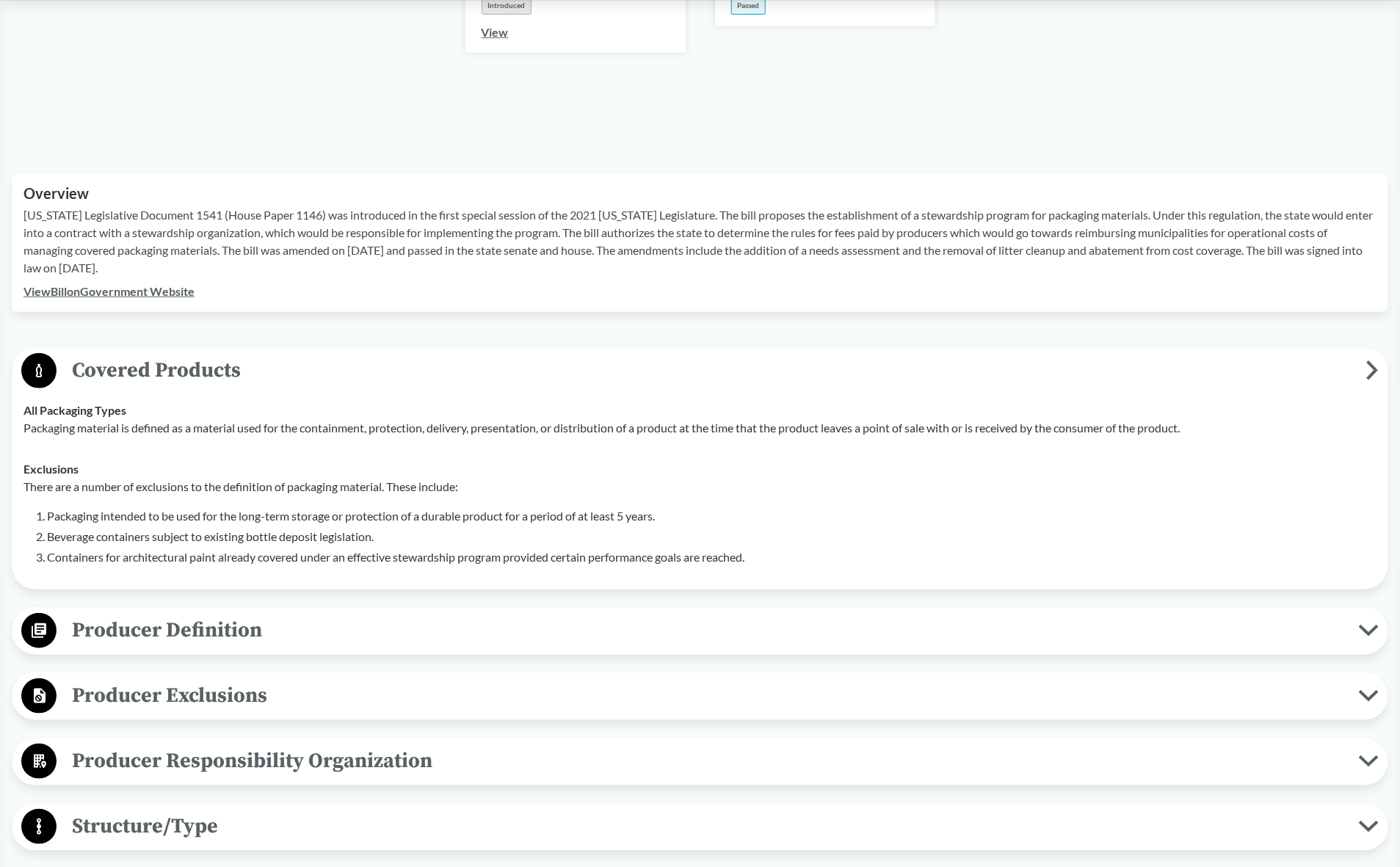
click at [469, 419] on p "Packaging material is defined as a material used for the containment, protectio…" at bounding box center [700, 428] width 1353 height 18
drag, startPoint x: 821, startPoint y: 459, endPoint x: 897, endPoint y: 466, distance: 76.3
click at [821, 478] on p "There are a number of exclusions to the definition of packaging material. These…" at bounding box center [700, 487] width 1353 height 18
click at [1146, 354] on span "Covered Products" at bounding box center [711, 370] width 1310 height 33
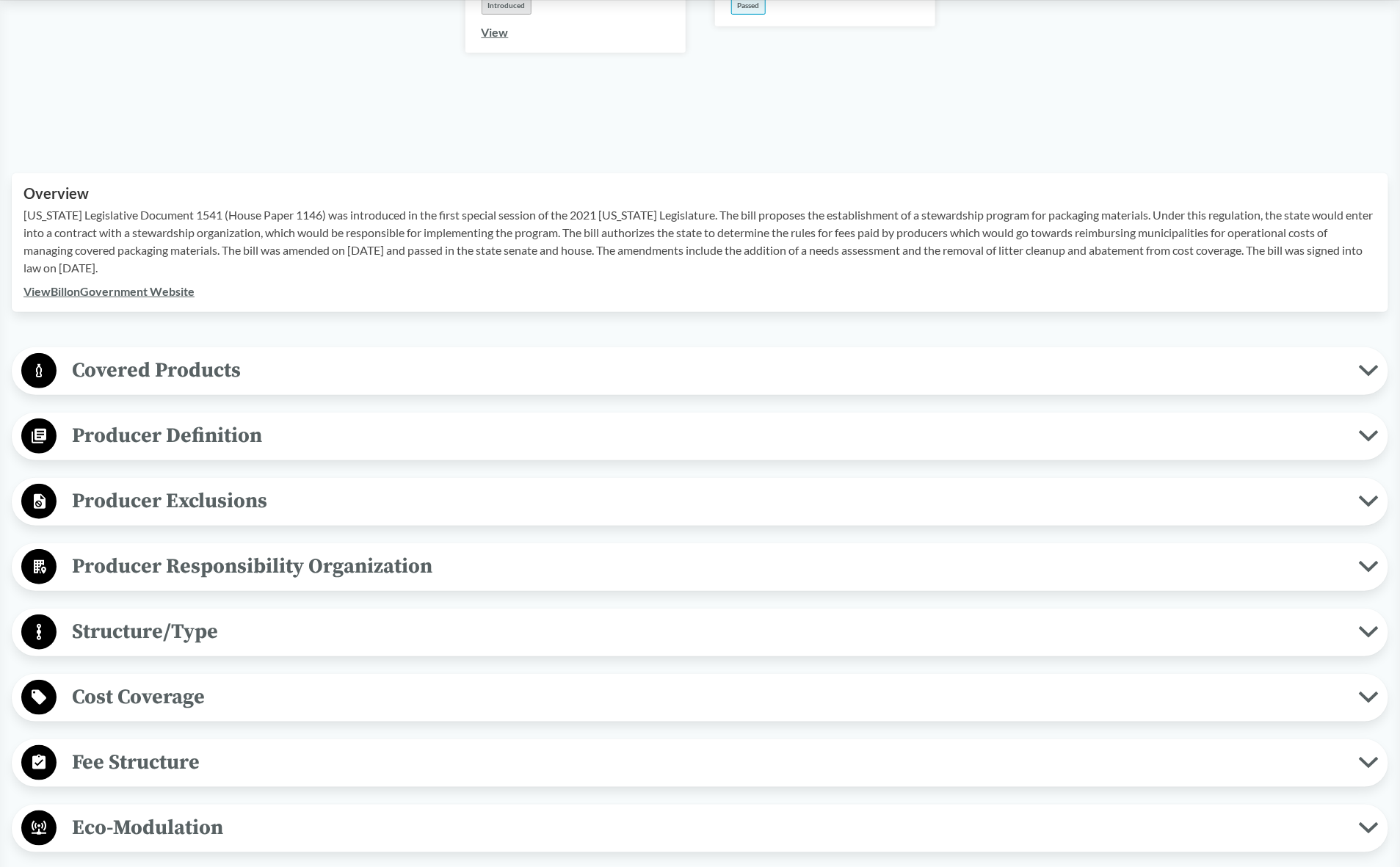
scroll to position [0, 0]
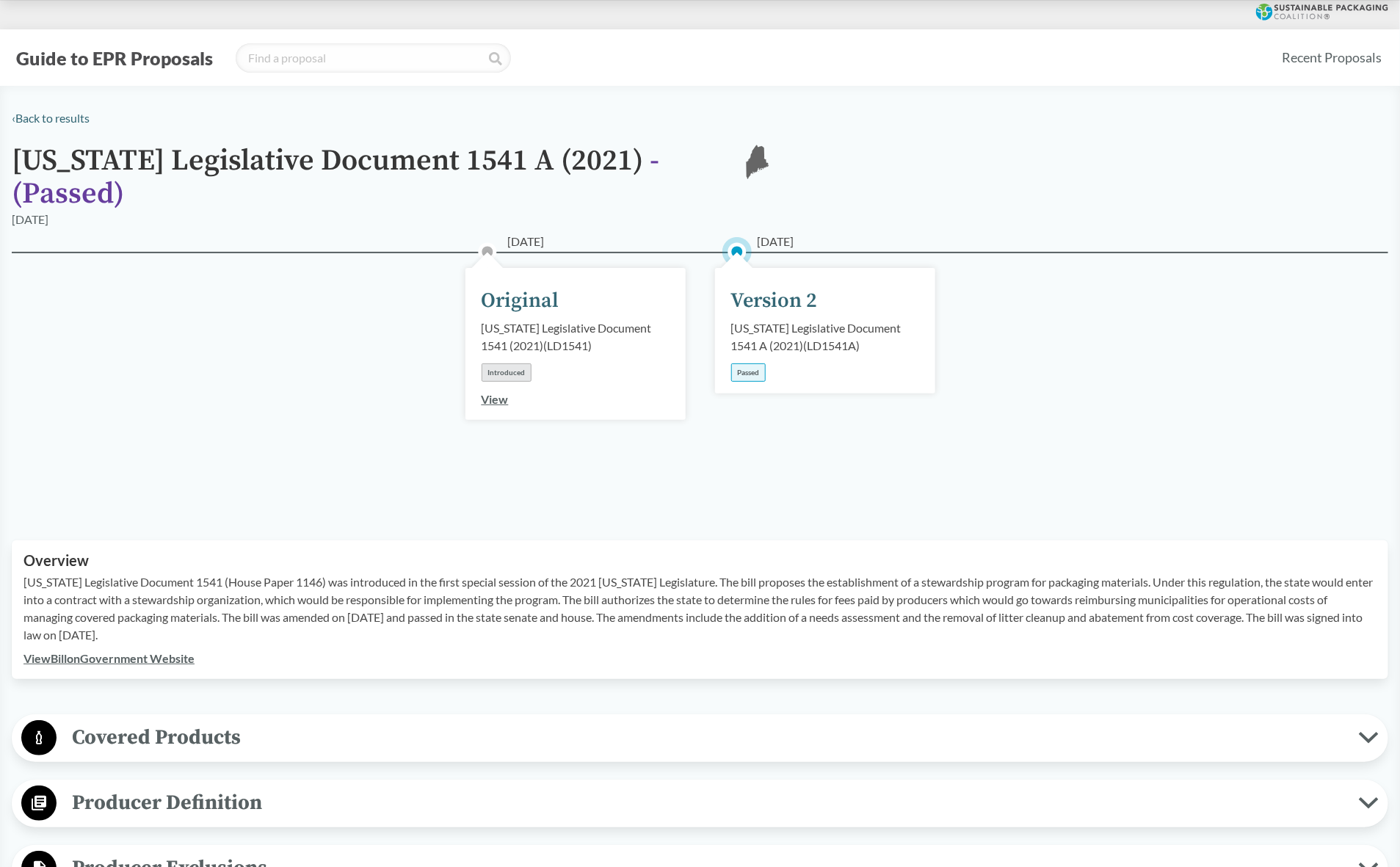
click at [340, 418] on div "04/22/2021 Original Maine Legislative Document 1541 (2021) ( LD1541 ) Introduce…" at bounding box center [700, 378] width 1377 height 254
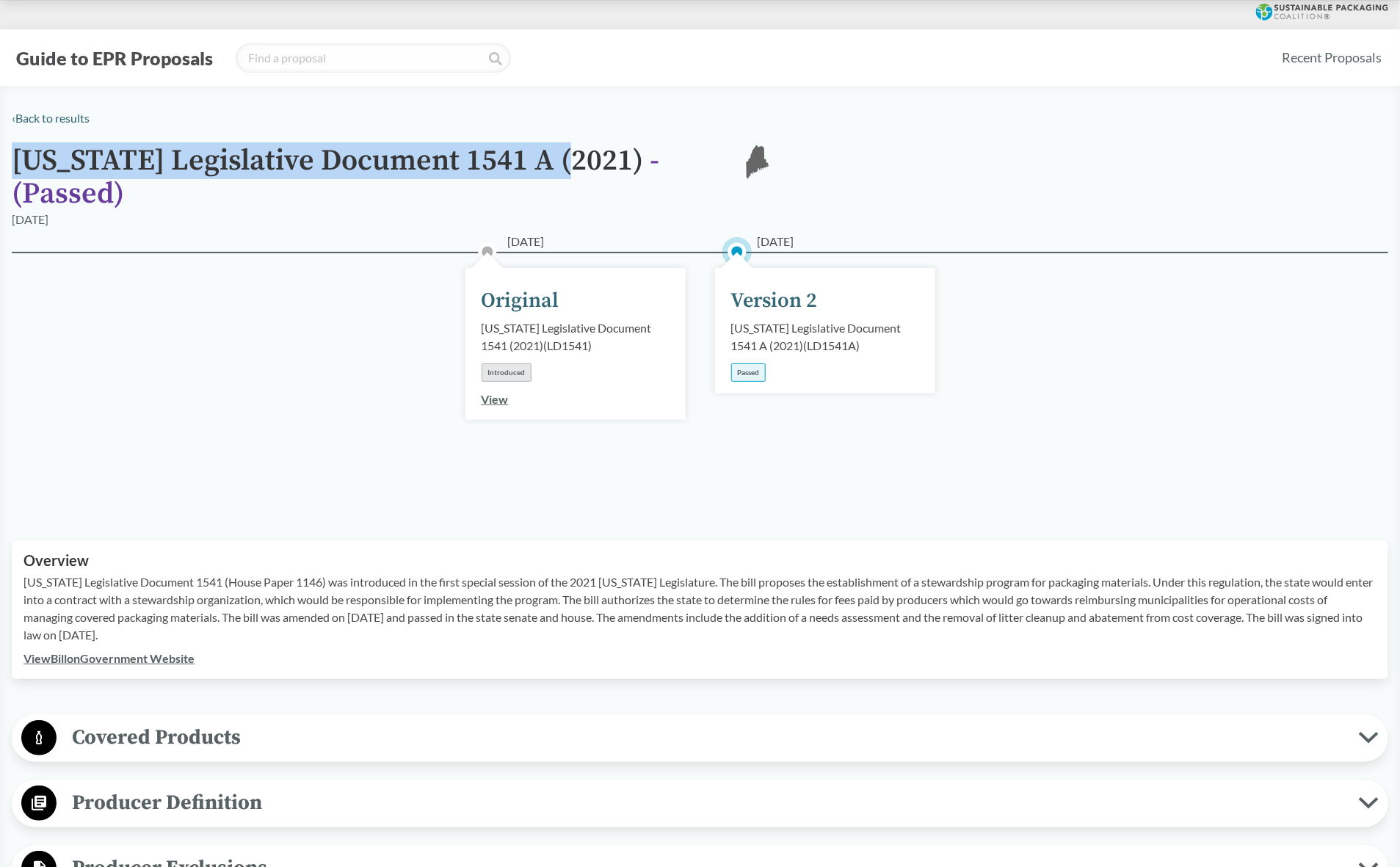
drag, startPoint x: 16, startPoint y: 157, endPoint x: 571, endPoint y: 166, distance: 555.1
click at [571, 166] on h1 "Maine Legislative Document 1541 A (2021) - ( Passed )" at bounding box center [364, 177] width 705 height 66
copy h1 "[US_STATE] Legislative Document 1541 A (2021)"
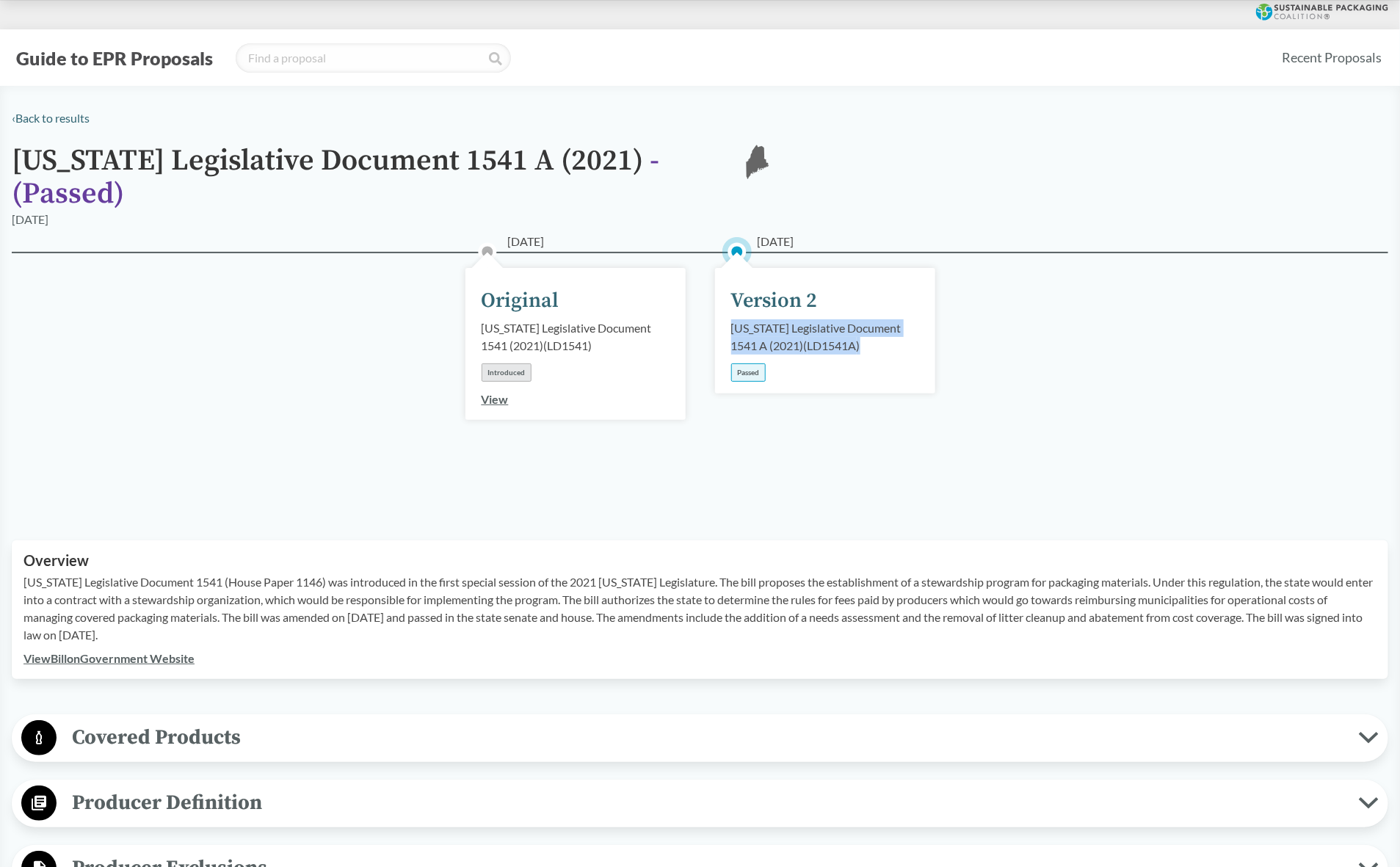
drag, startPoint x: 838, startPoint y: 325, endPoint x: 727, endPoint y: 305, distance: 112.8
click at [727, 305] on div "[DATE] Version 2 [US_STATE] Legislative Document 1541 A (2021) ( LD1541A ) Pass…" at bounding box center [826, 331] width 220 height 126
copy div "[US_STATE] Legislative Document 1541 A (2021) ( LD1541A )"
